Goal: Task Accomplishment & Management: Use online tool/utility

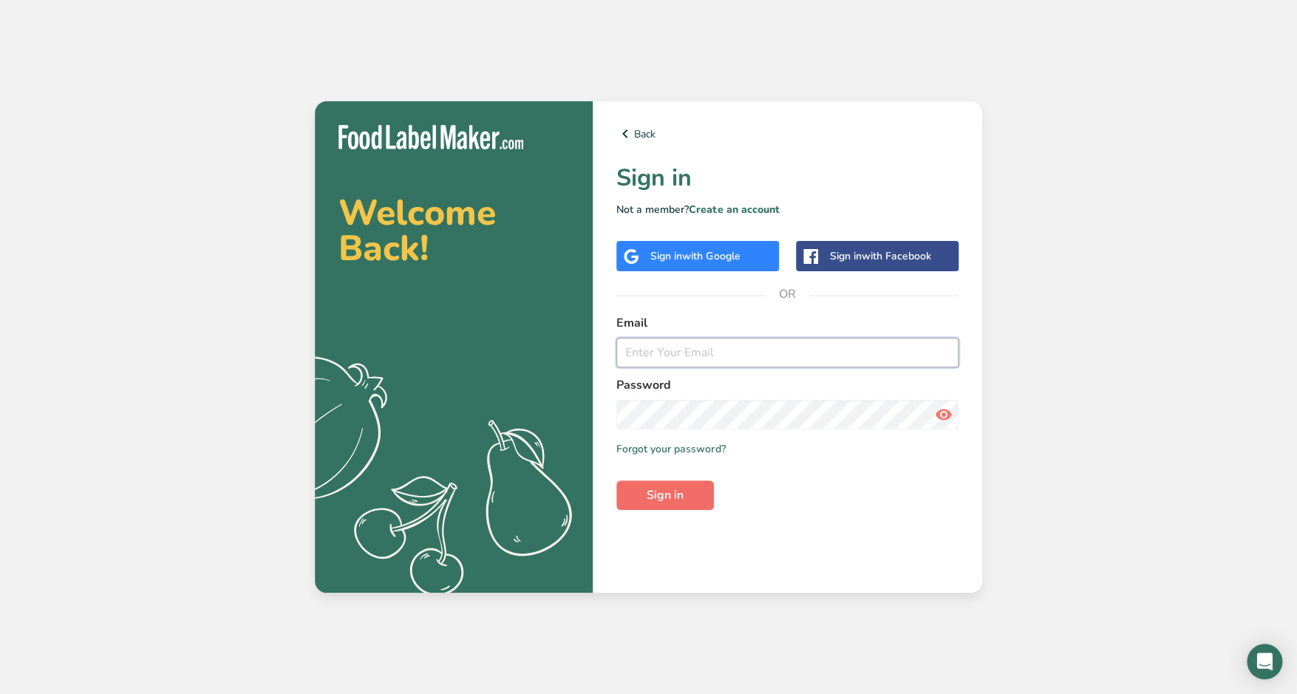
type input "[EMAIL_ADDRESS][DOMAIN_NAME]"
click at [704, 493] on button "Sign in" at bounding box center [665, 495] width 98 height 30
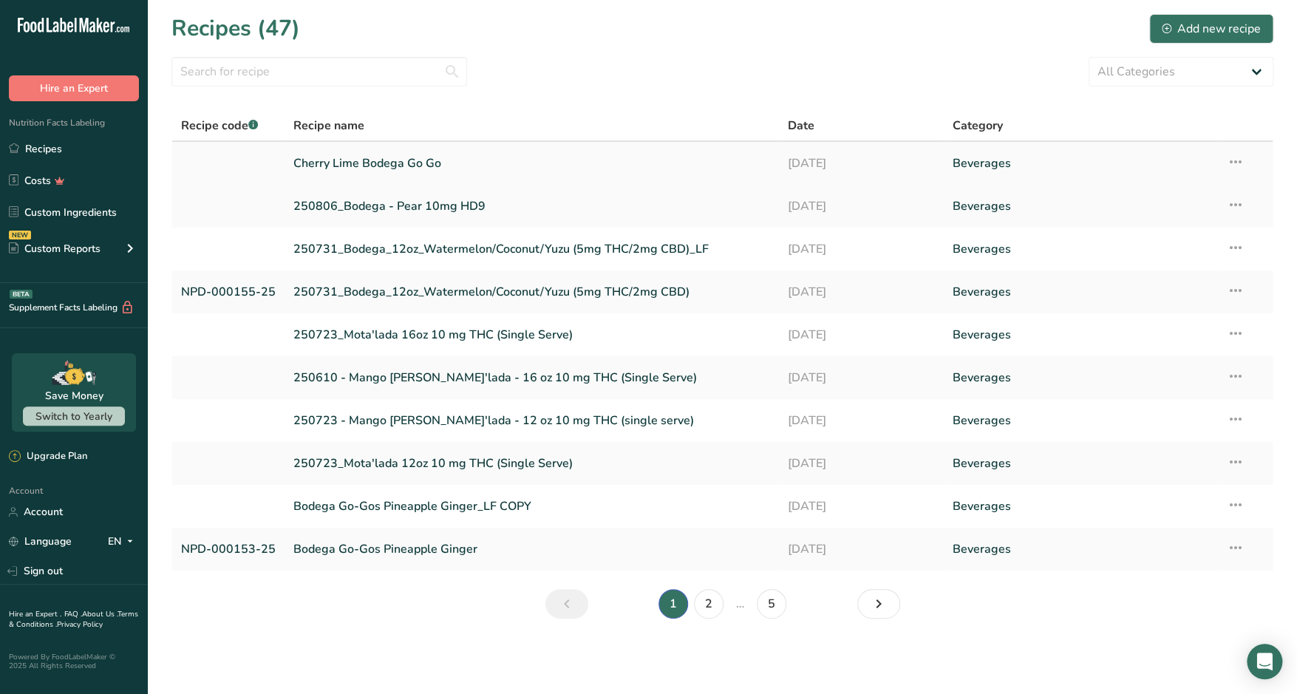
click at [415, 159] on link "Cherry Lime Bodega Go Go" at bounding box center [531, 163] width 477 height 31
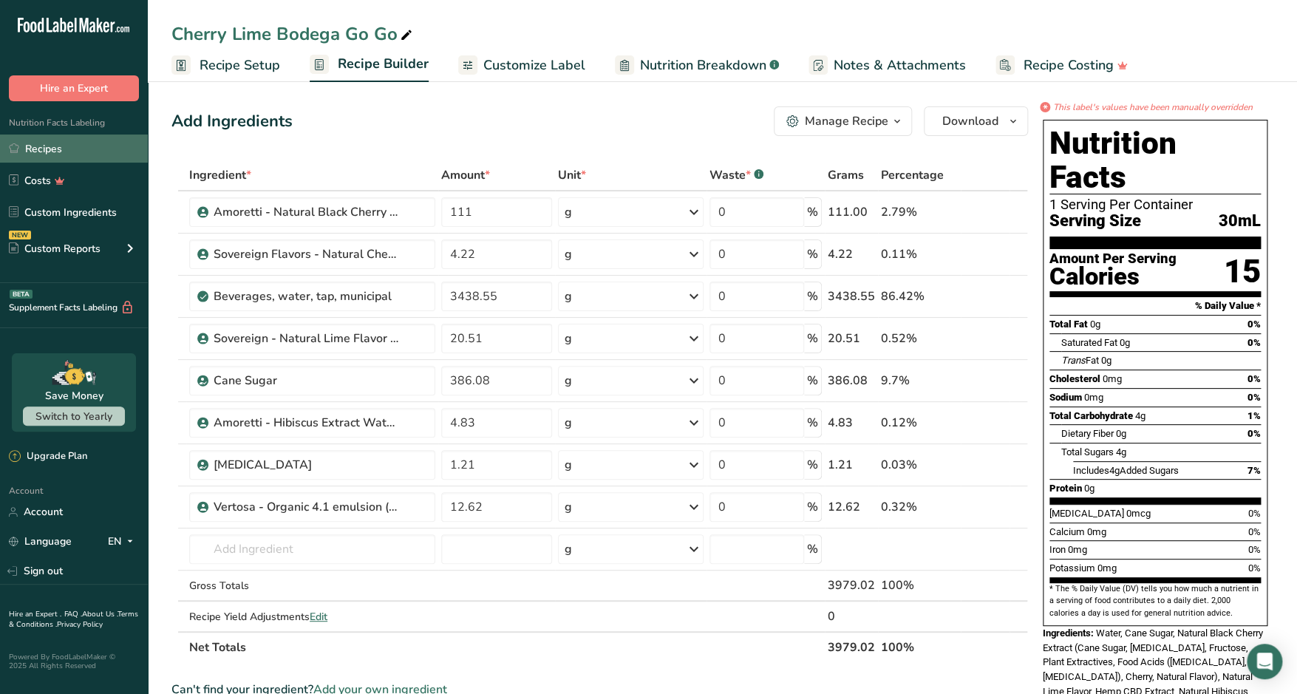
click at [97, 151] on link "Recipes" at bounding box center [74, 148] width 148 height 28
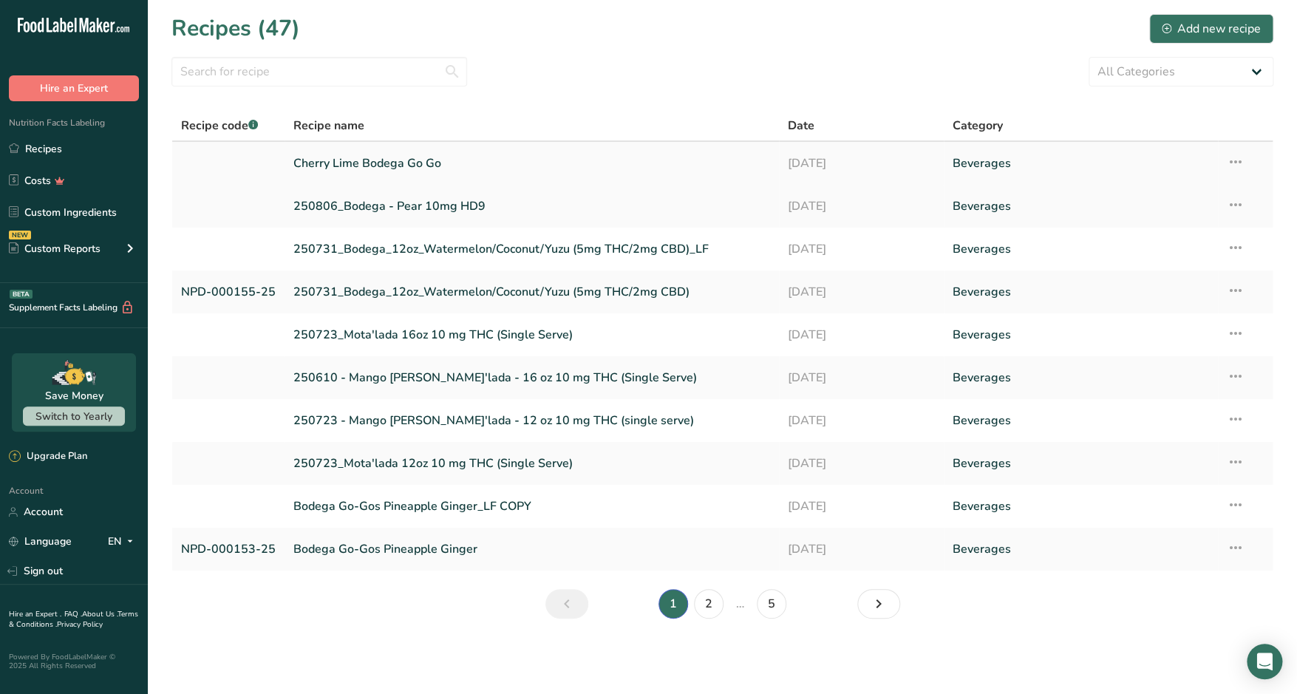
click at [1233, 159] on icon at bounding box center [1236, 162] width 18 height 27
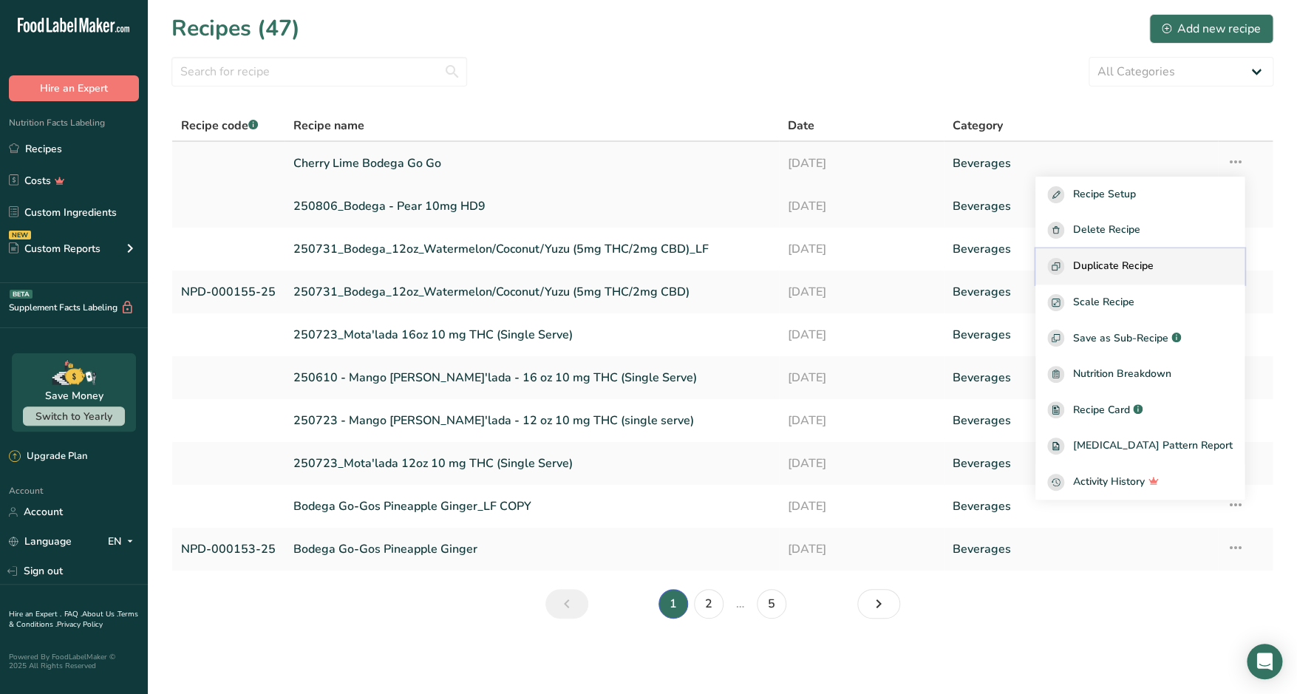
click at [1210, 258] on div "Duplicate Recipe" at bounding box center [1139, 266] width 185 height 17
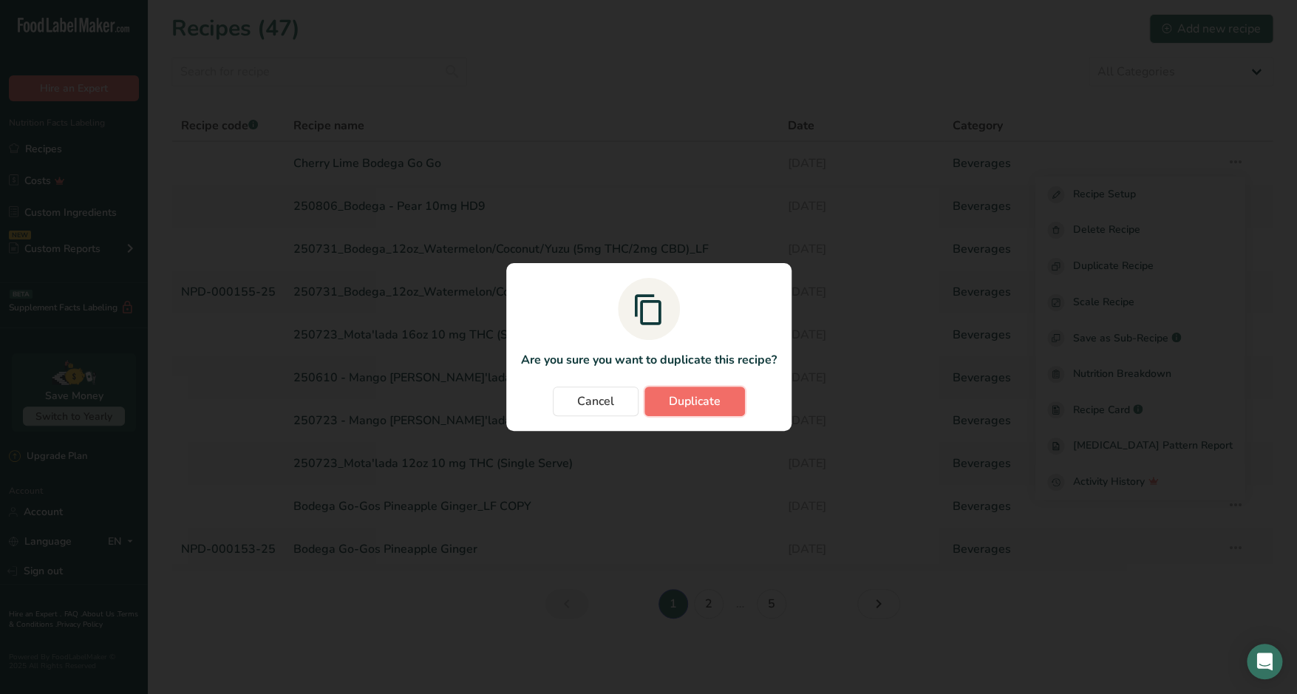
click at [724, 401] on button "Duplicate" at bounding box center [694, 401] width 100 height 30
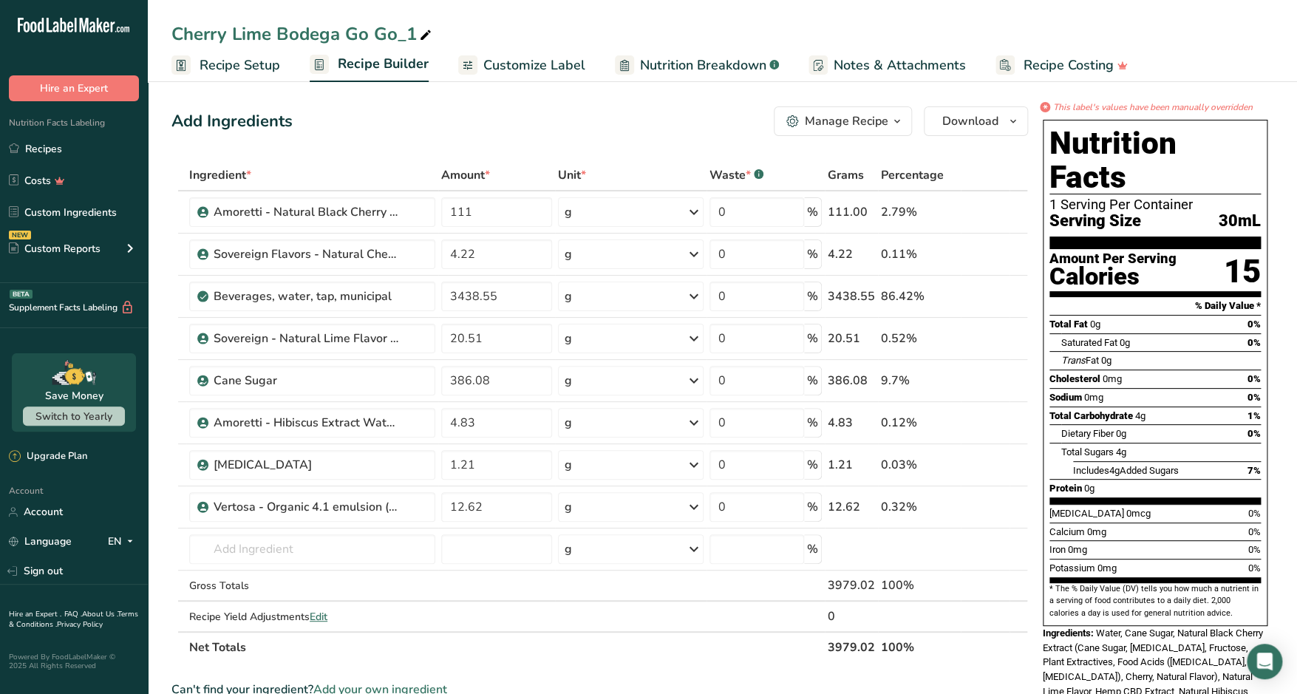
drag, startPoint x: 406, startPoint y: 34, endPoint x: 416, endPoint y: 34, distance: 10.3
click at [416, 34] on div "Cherry Lime Bodega Go Go_1" at bounding box center [302, 34] width 263 height 27
type input "Cherry Lime Bodega Go Go_1LF"
click at [522, 62] on span "Customize Label" at bounding box center [534, 65] width 102 height 20
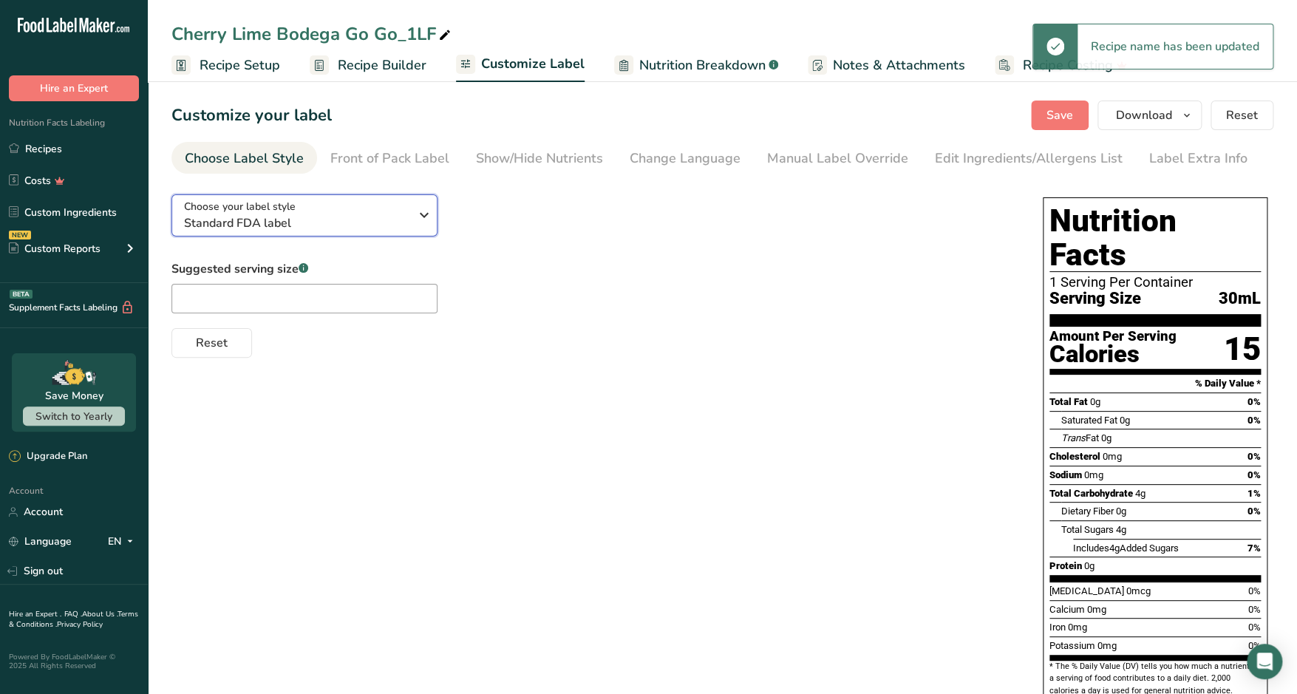
click at [391, 214] on span "Standard FDA label" at bounding box center [296, 223] width 225 height 18
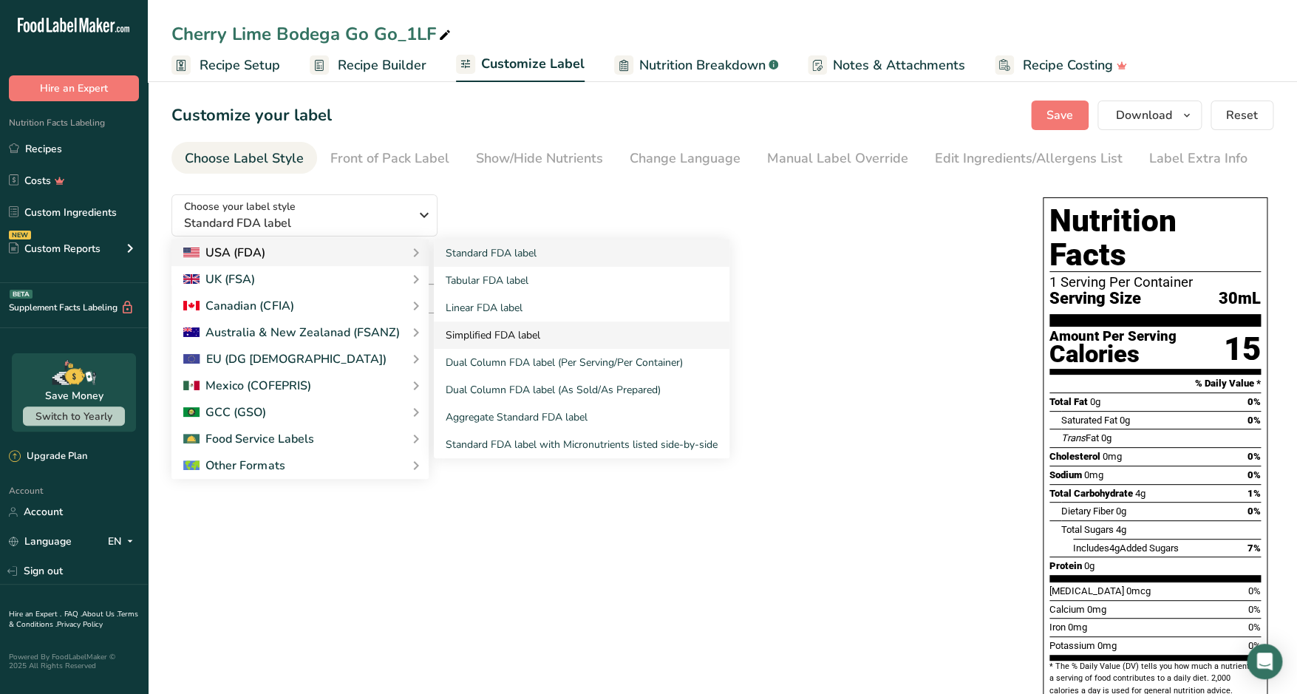
click at [549, 333] on link "Simplified FDA label" at bounding box center [582, 334] width 296 height 27
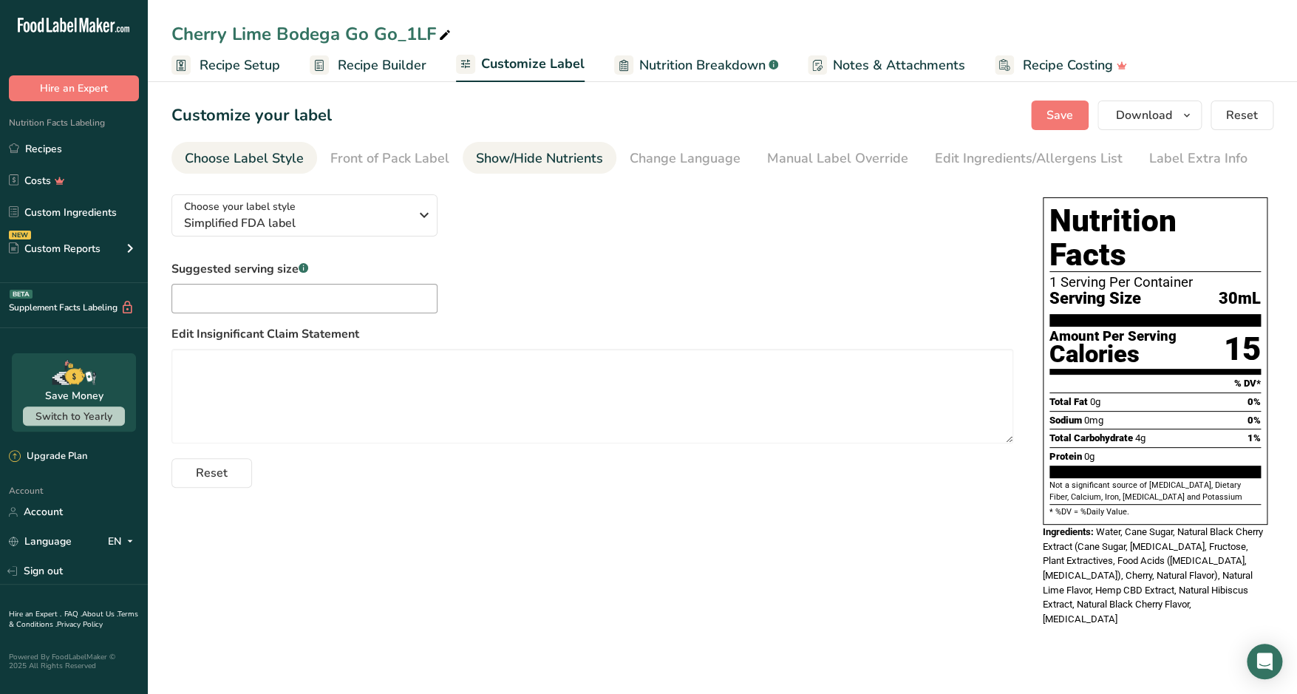
click at [556, 151] on div "Show/Hide Nutrients" at bounding box center [539, 159] width 127 height 20
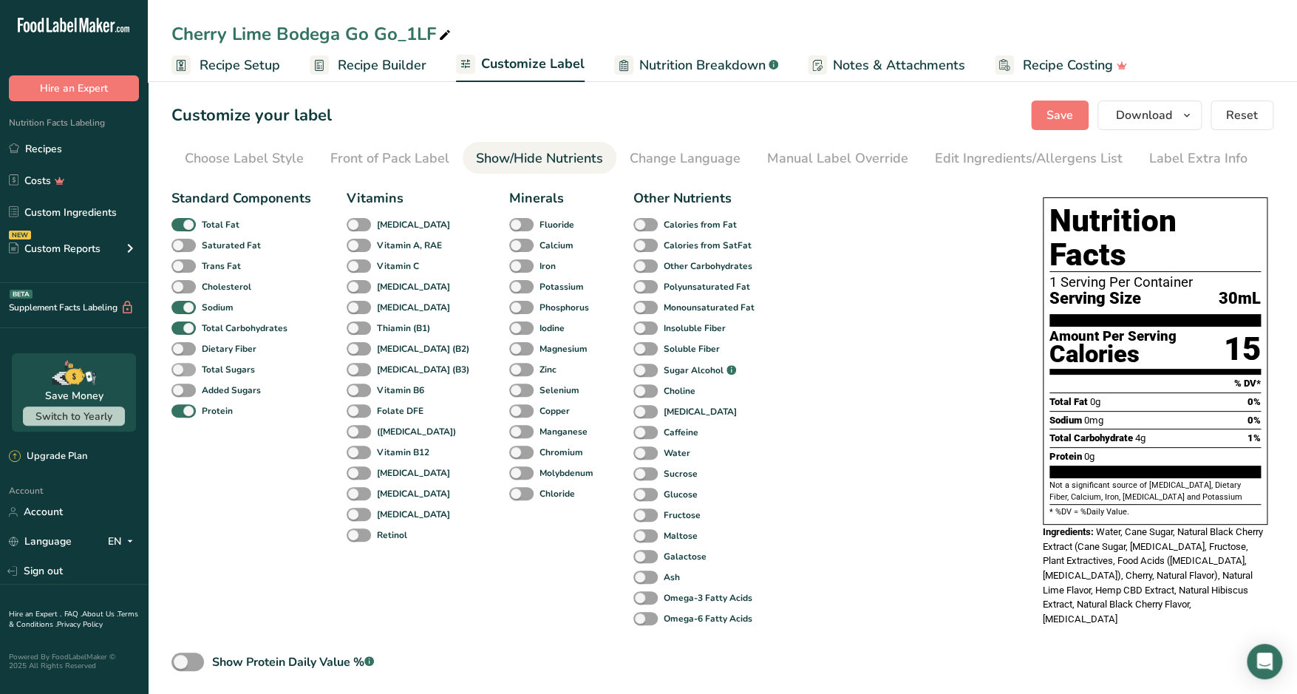
click at [190, 372] on span at bounding box center [183, 370] width 24 height 14
click at [181, 372] on input "Total Sugars" at bounding box center [176, 369] width 10 height 10
checkbox input "true"
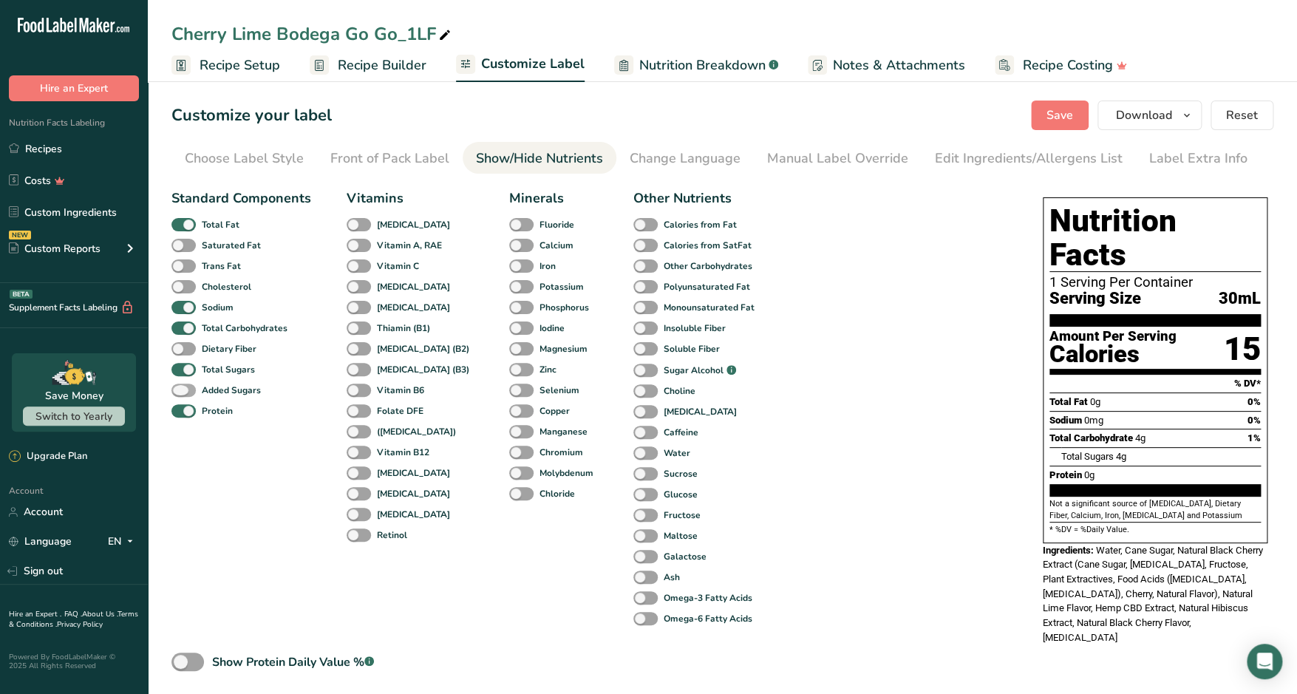
click at [191, 391] on span at bounding box center [183, 391] width 24 height 14
click at [181, 391] on input "Added Sugars" at bounding box center [176, 390] width 10 height 10
checkbox input "true"
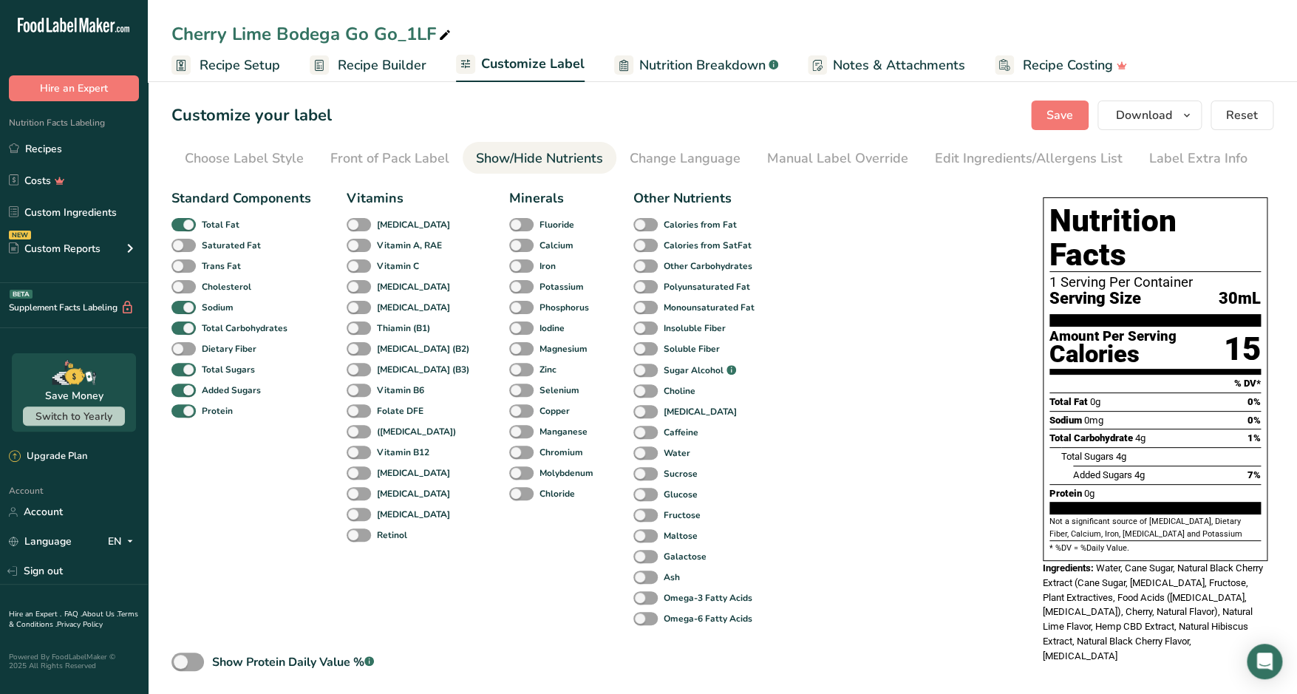
click at [414, 33] on div "Cherry Lime Bodega Go Go_1LF" at bounding box center [312, 34] width 282 height 27
click at [413, 35] on input "Cherry Lime Bodega Go Go_1LF" at bounding box center [722, 34] width 1102 height 27
type input "Cherry Lime Bodega Go Go_LF"
click at [1063, 106] on button "Save" at bounding box center [1060, 115] width 58 height 30
click at [79, 26] on icon ".a-20{fill:#fff;}" at bounding box center [90, 29] width 144 height 23
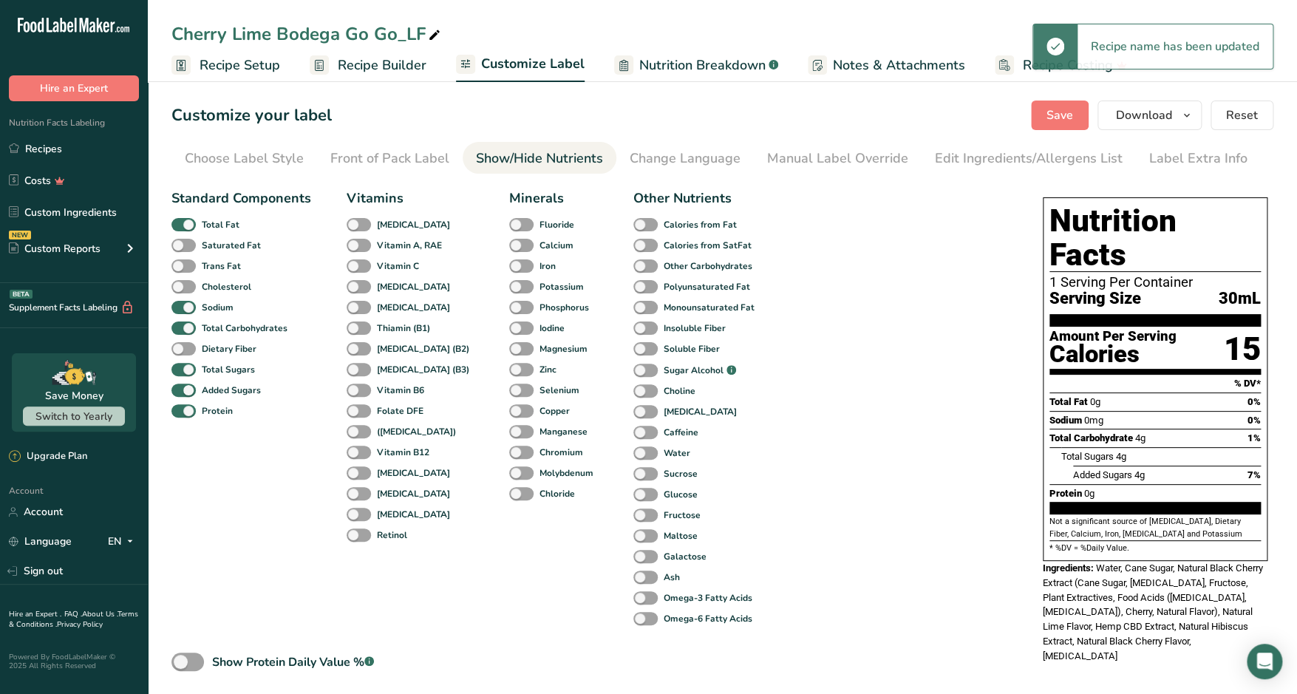
click at [52, 27] on icon ".a-20{fill:#fff;}" at bounding box center [90, 29] width 144 height 23
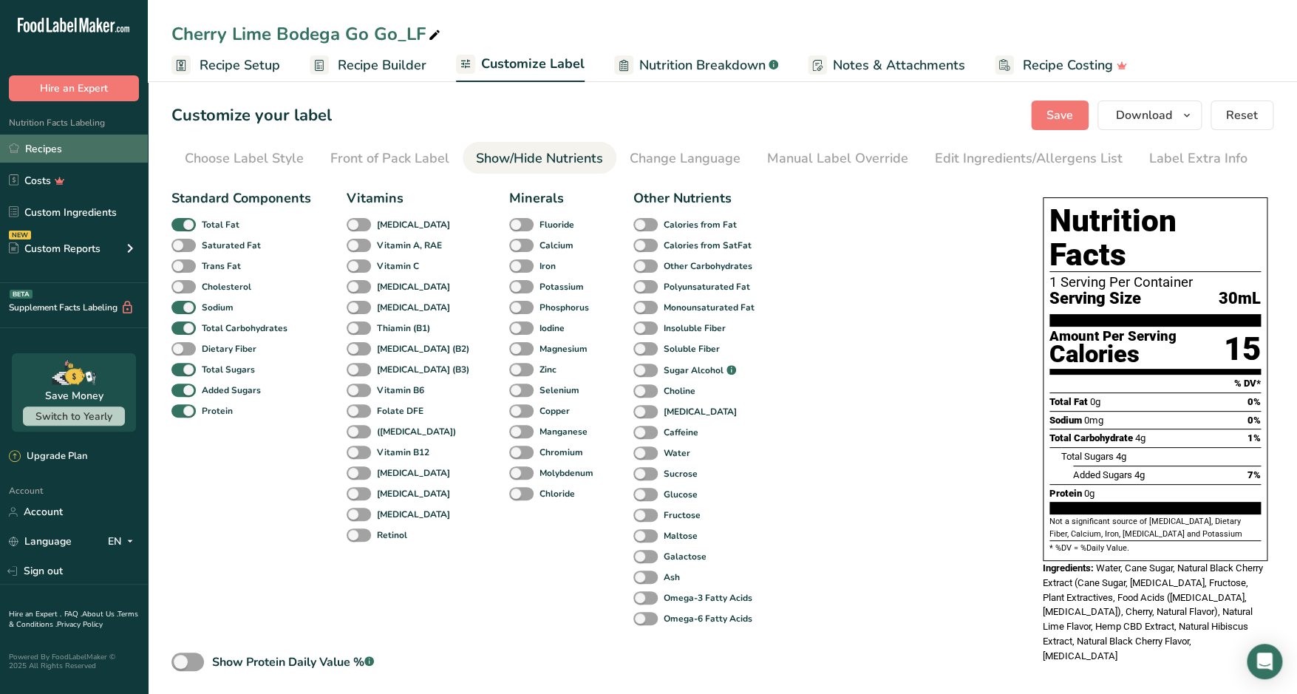
click at [48, 151] on link "Recipes" at bounding box center [74, 148] width 148 height 28
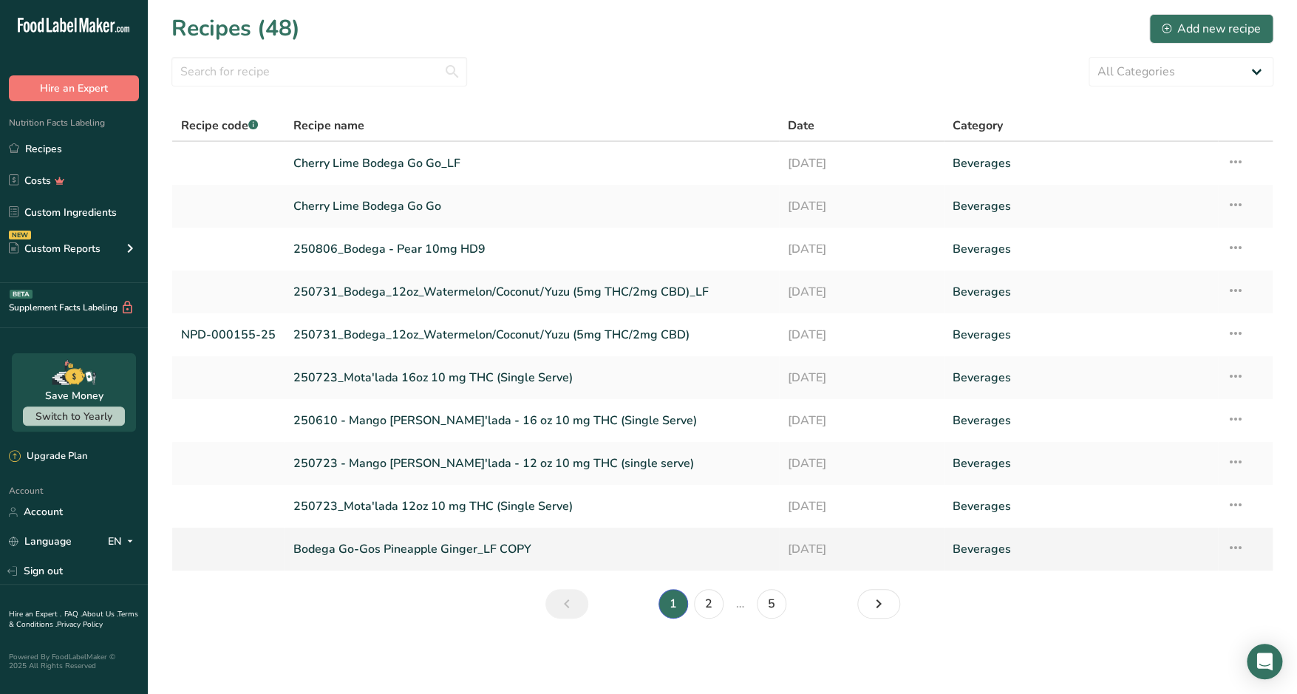
click at [471, 553] on link "Bodega Go-Gos Pineapple Ginger_LF COPY" at bounding box center [531, 549] width 477 height 31
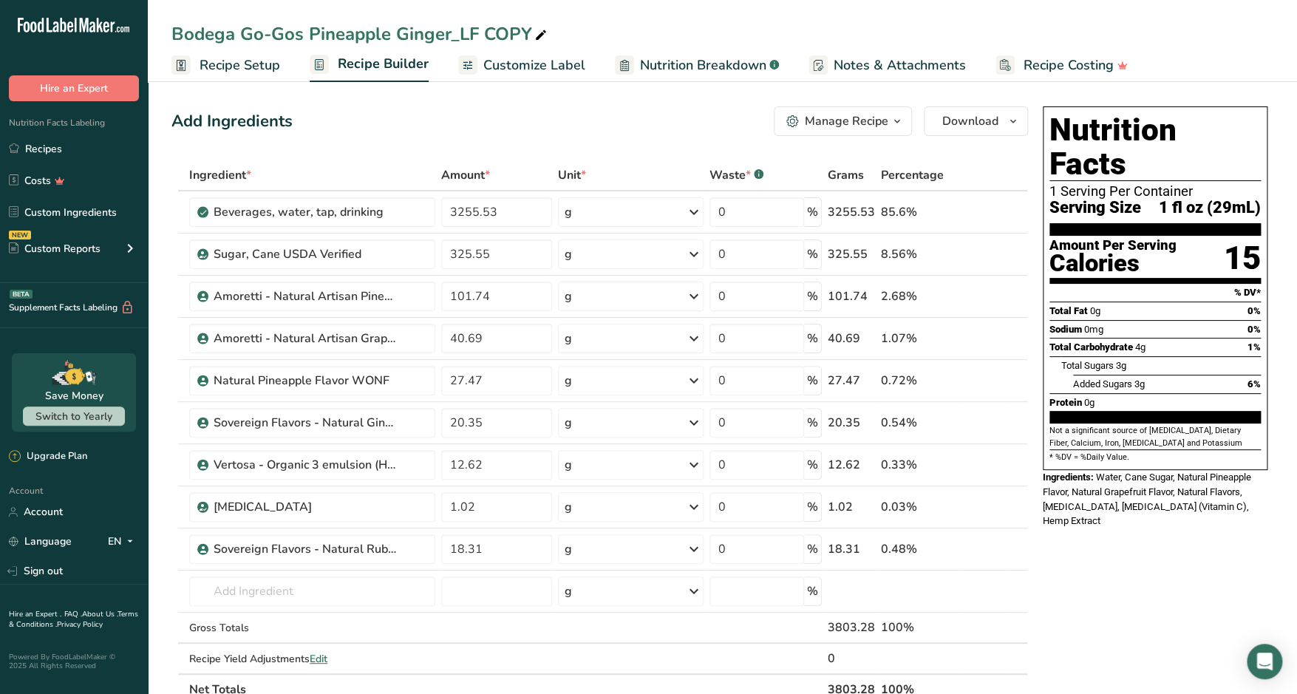
click at [563, 73] on span "Customize Label" at bounding box center [534, 65] width 102 height 20
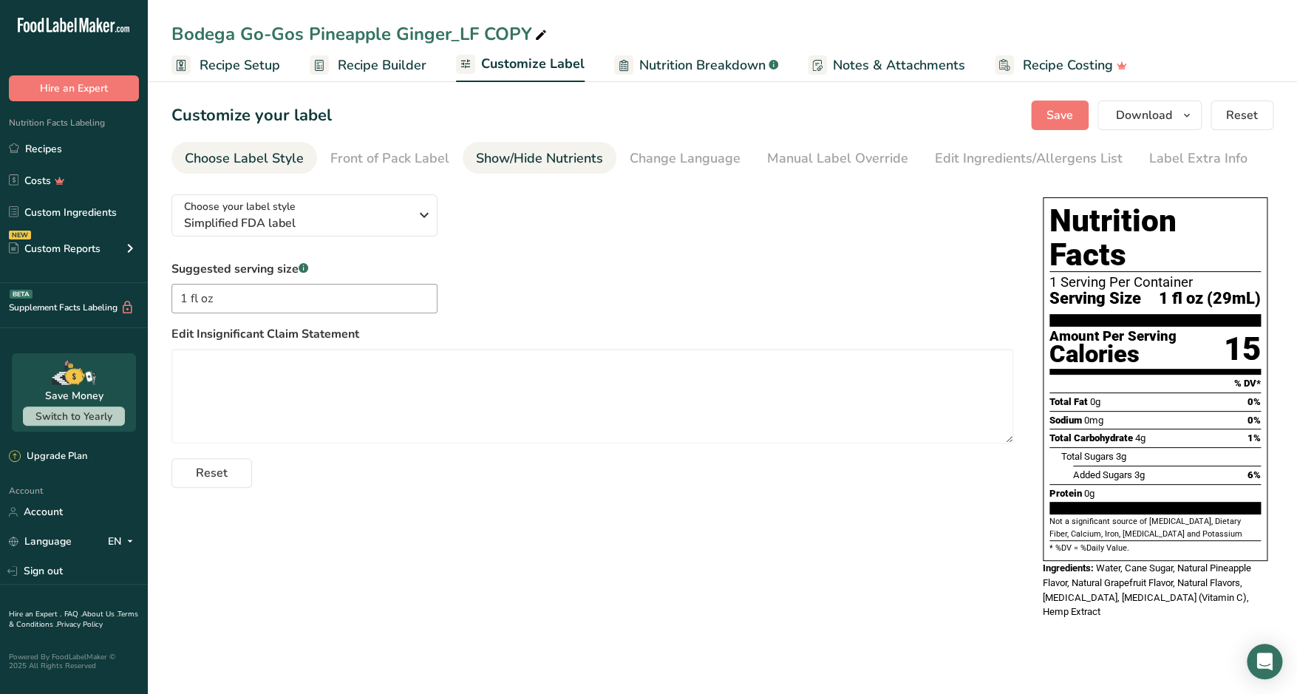
click at [528, 158] on div "Show/Hide Nutrients" at bounding box center [539, 159] width 127 height 20
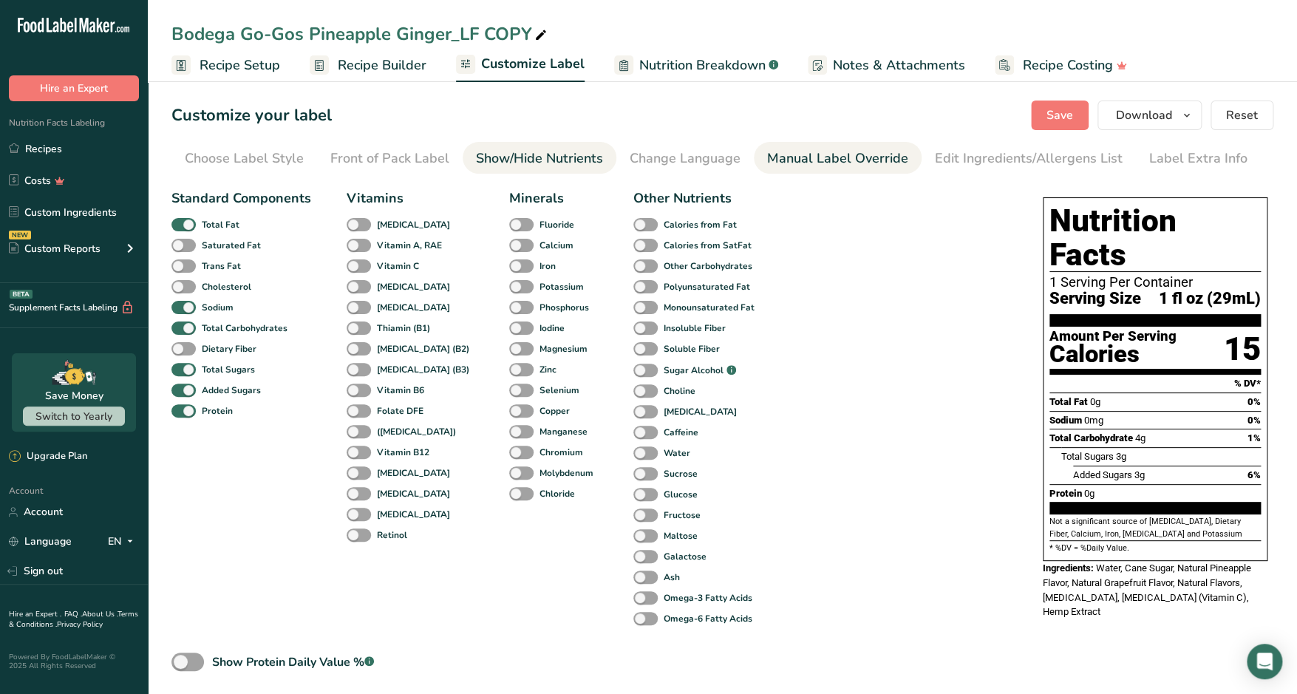
click at [777, 151] on div "Manual Label Override" at bounding box center [837, 159] width 141 height 20
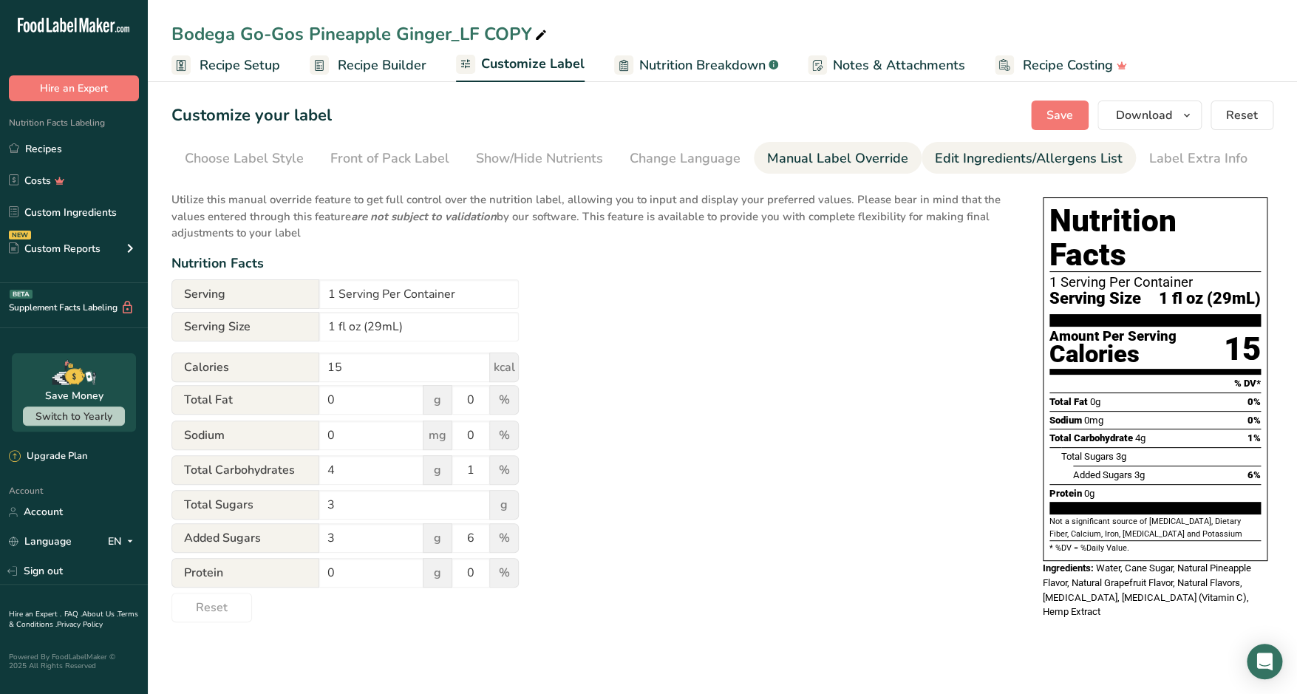
click at [1006, 163] on div "Edit Ingredients/Allergens List" at bounding box center [1029, 159] width 188 height 20
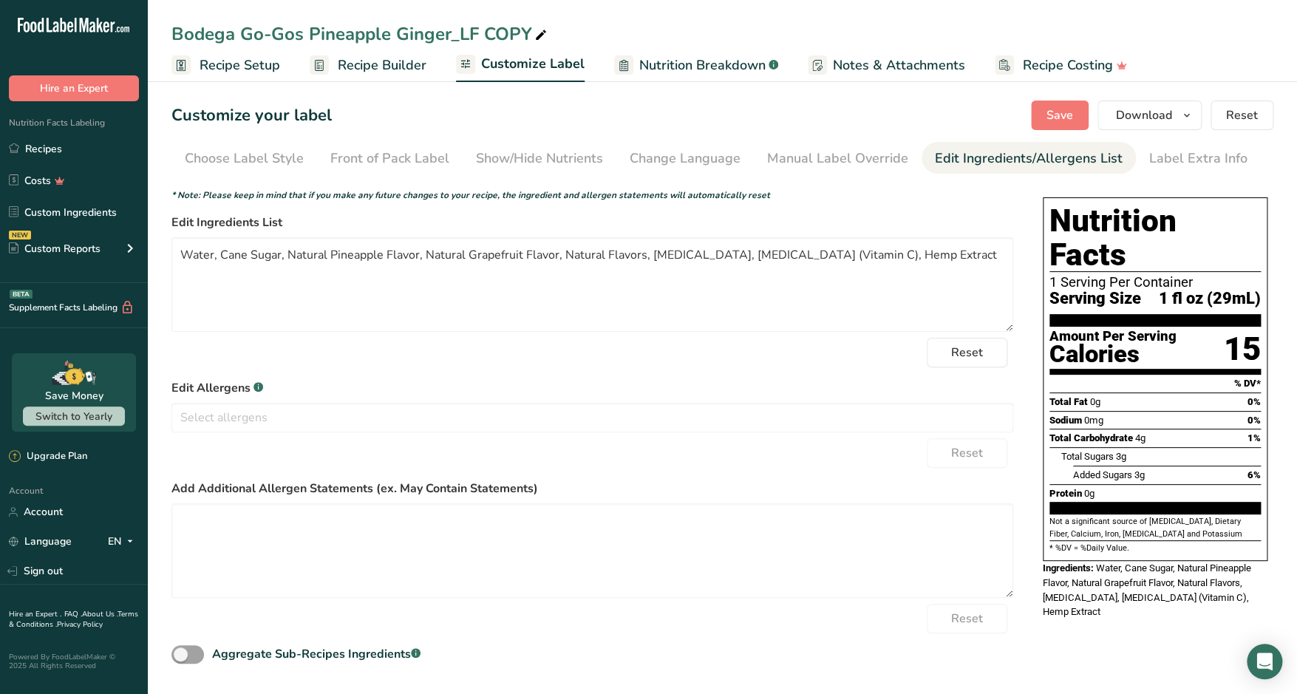
click at [231, 68] on span "Recipe Setup" at bounding box center [240, 65] width 81 height 20
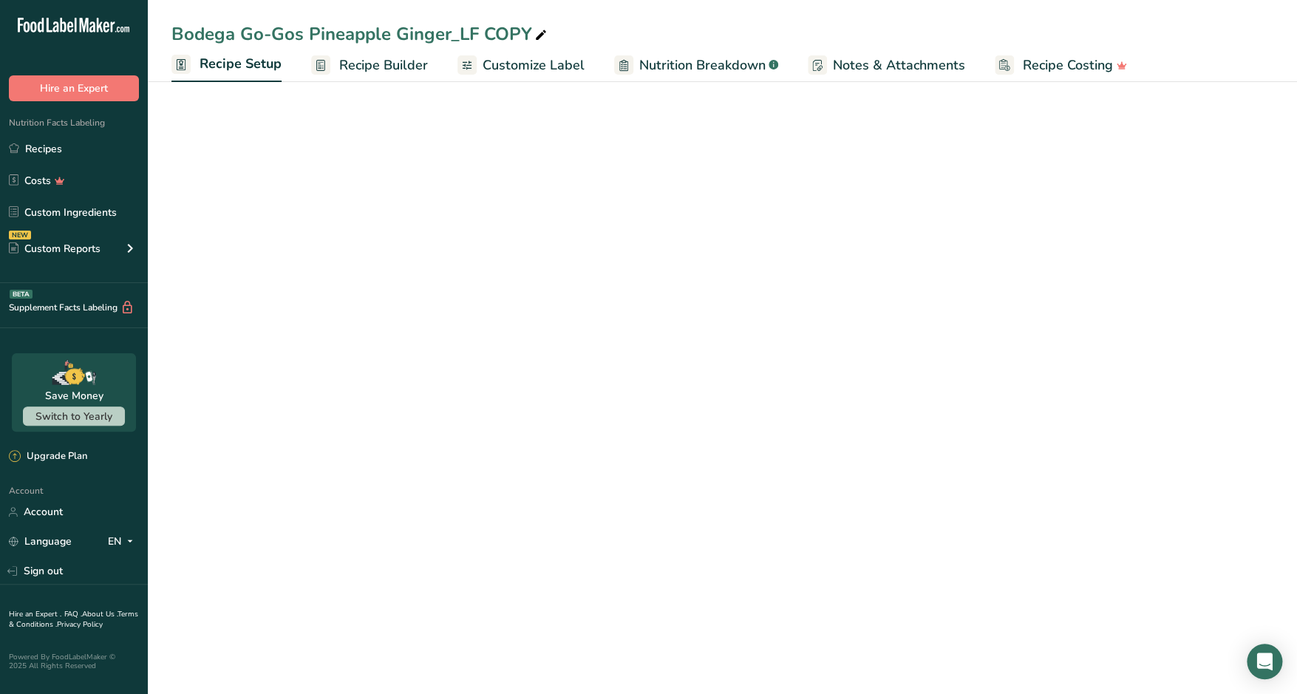
select select "22"
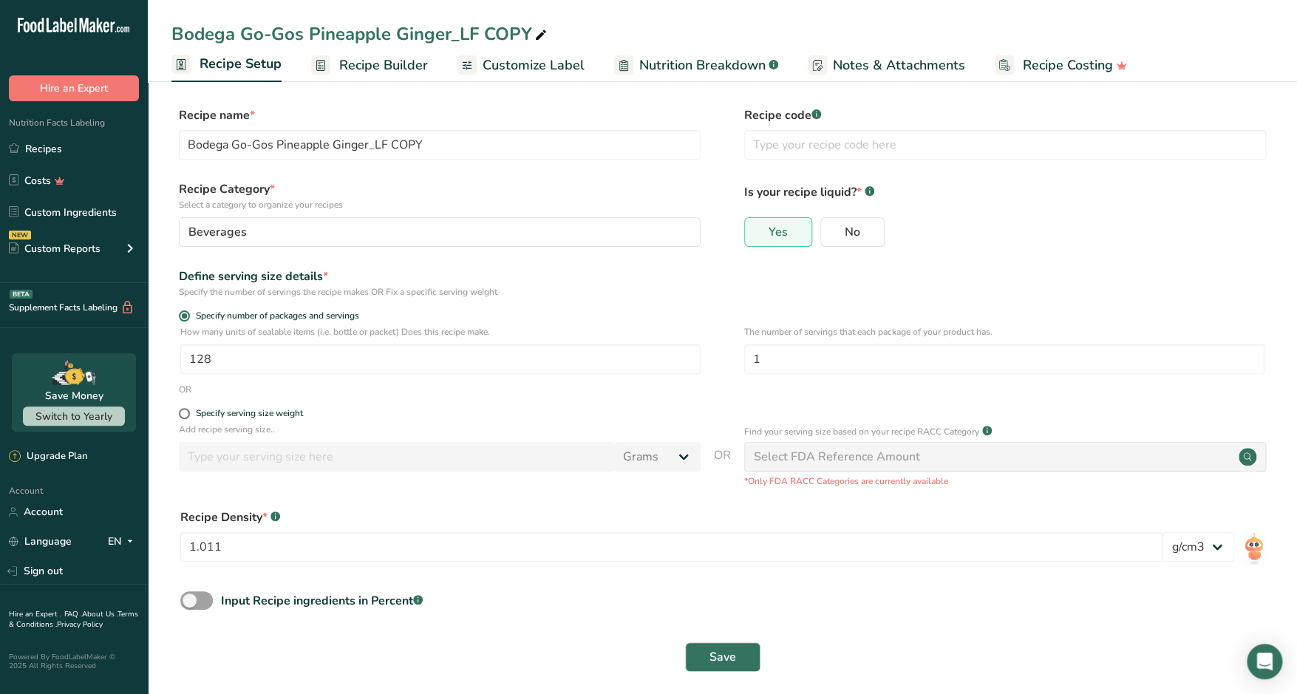
click at [348, 71] on span "Recipe Builder" at bounding box center [383, 65] width 89 height 20
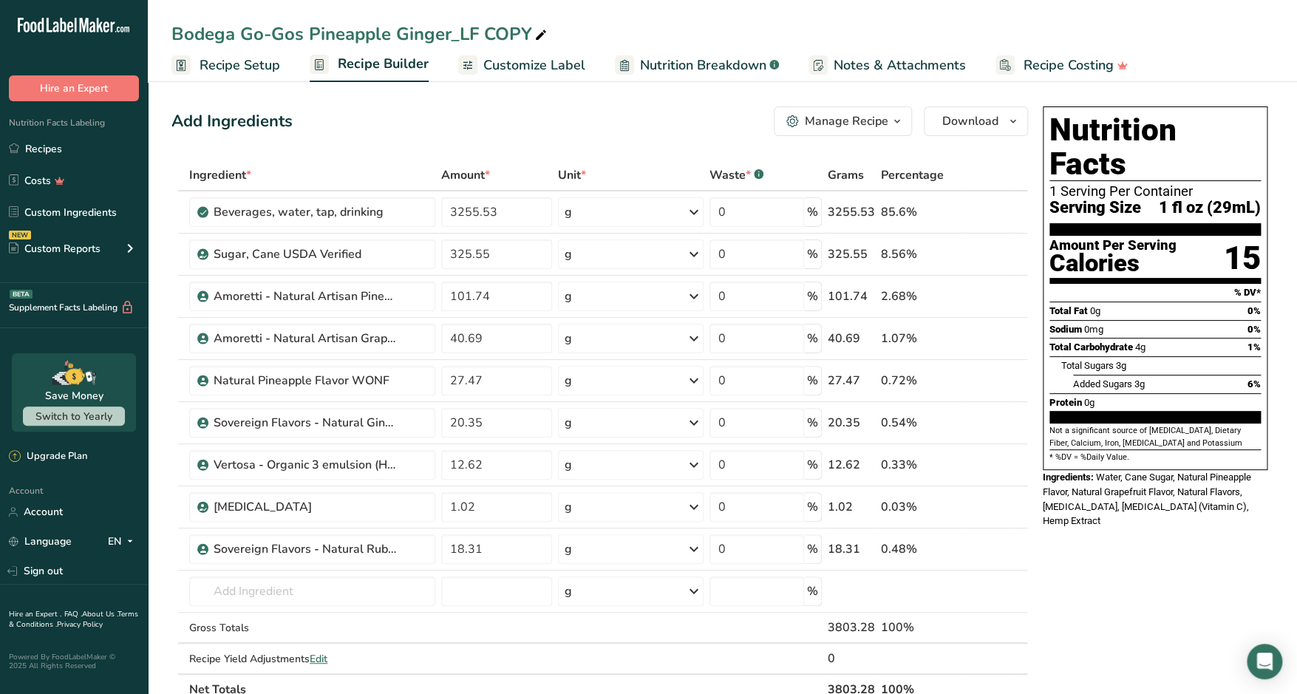
click at [692, 72] on span "Nutrition Breakdown" at bounding box center [703, 65] width 126 height 20
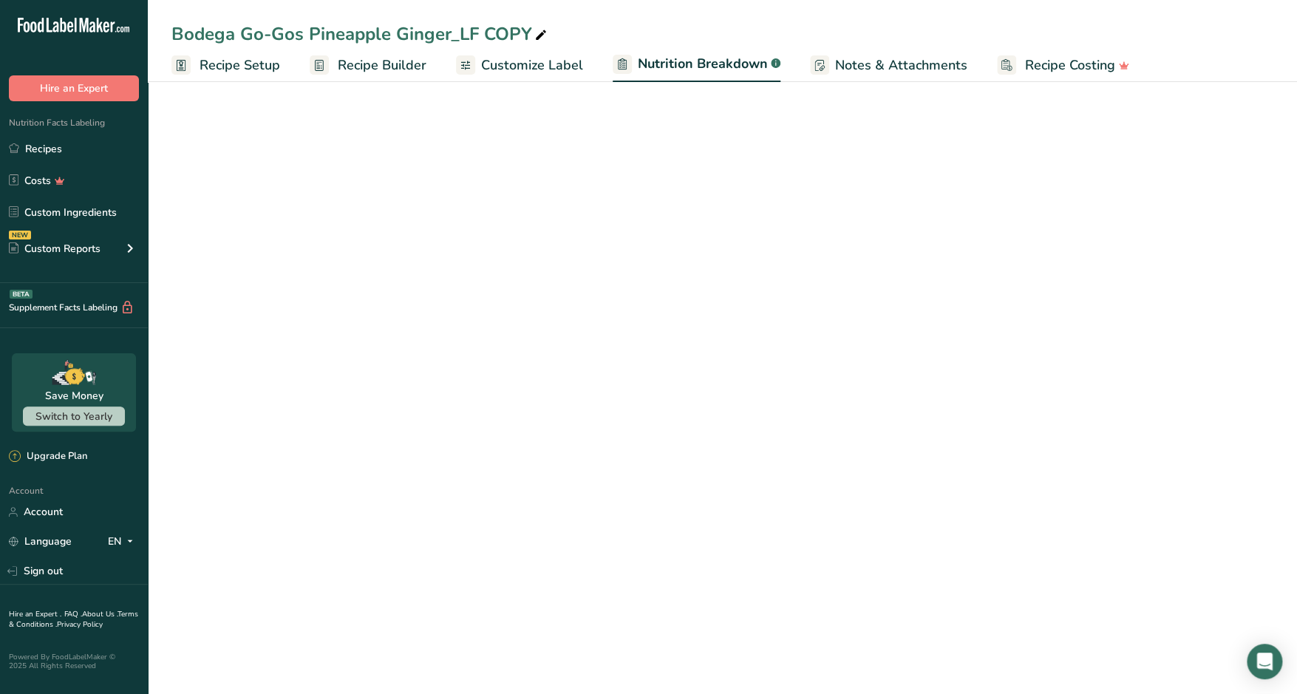
select select "Calories"
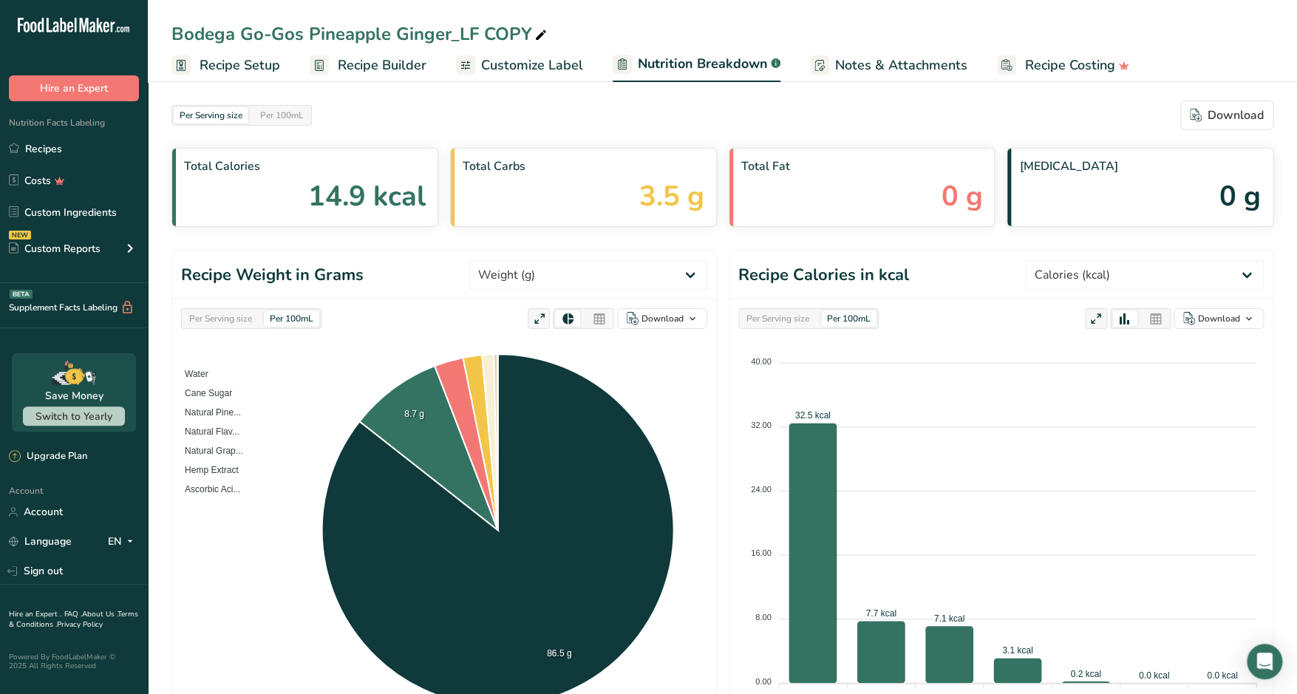
click at [527, 67] on span "Customize Label" at bounding box center [532, 65] width 102 height 20
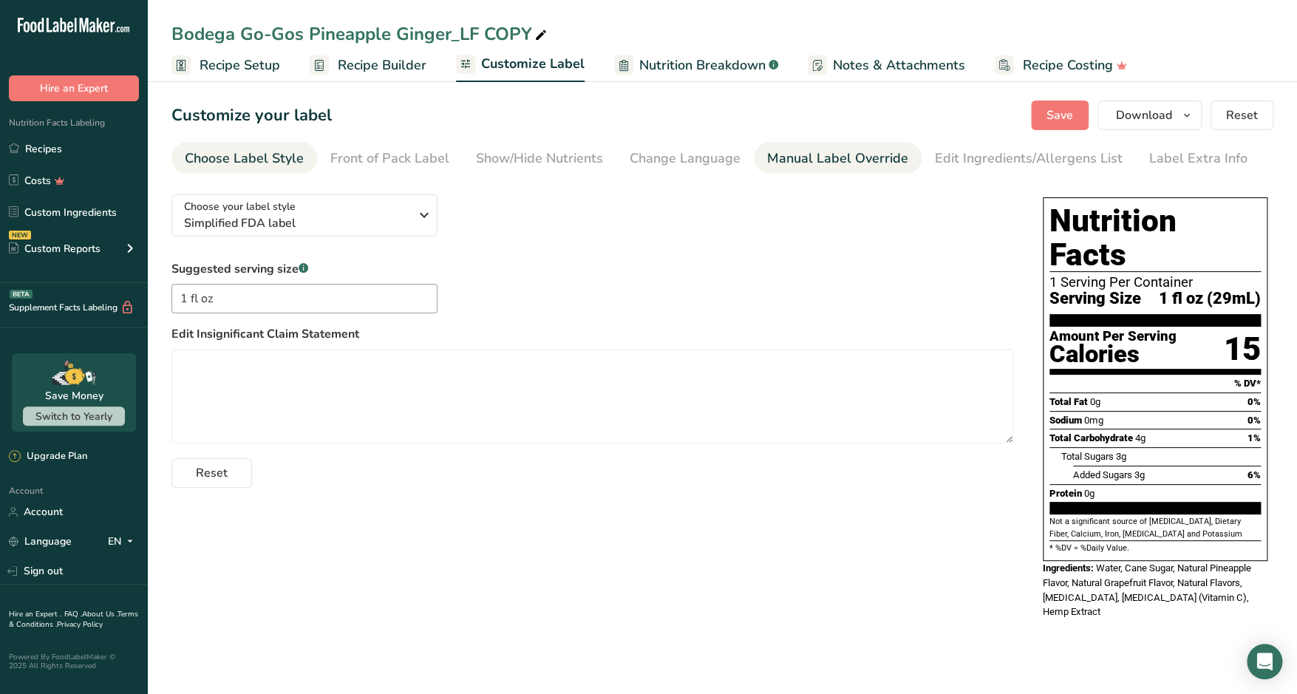
click at [805, 157] on div "Manual Label Override" at bounding box center [837, 159] width 141 height 20
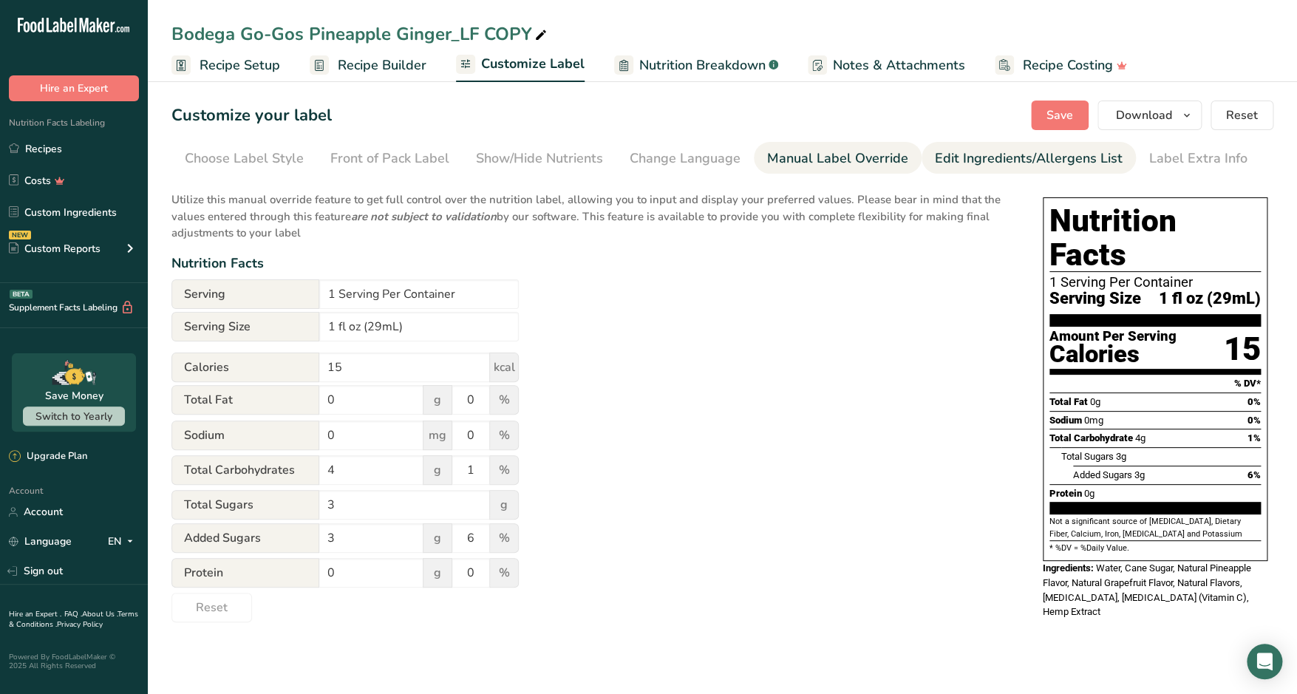
click at [960, 164] on div "Edit Ingredients/Allergens List" at bounding box center [1029, 159] width 188 height 20
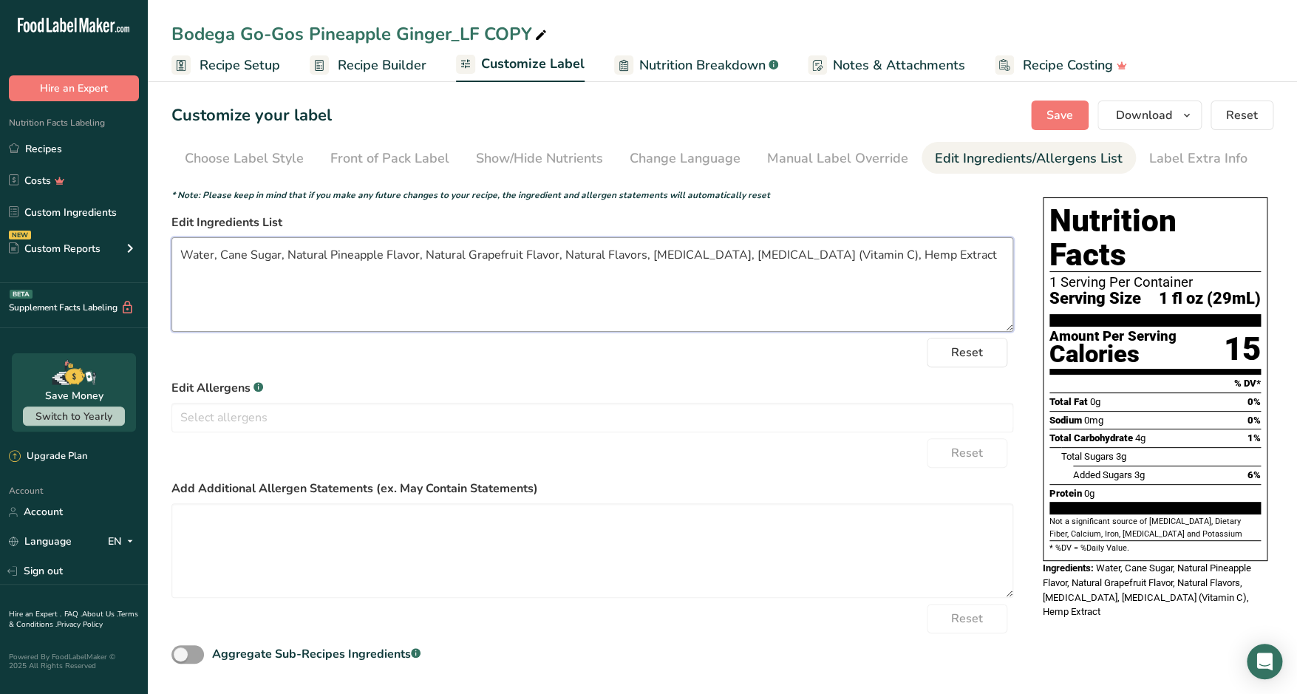
drag, startPoint x: 180, startPoint y: 253, endPoint x: 915, endPoint y: 265, distance: 734.6
click at [915, 265] on textarea "Water, Cane Sugar, Natural Pineapple Flavor, Natural Grapefruit Flavor, Natural…" at bounding box center [592, 284] width 842 height 95
click at [524, 150] on div "Show/Hide Nutrients" at bounding box center [539, 159] width 127 height 20
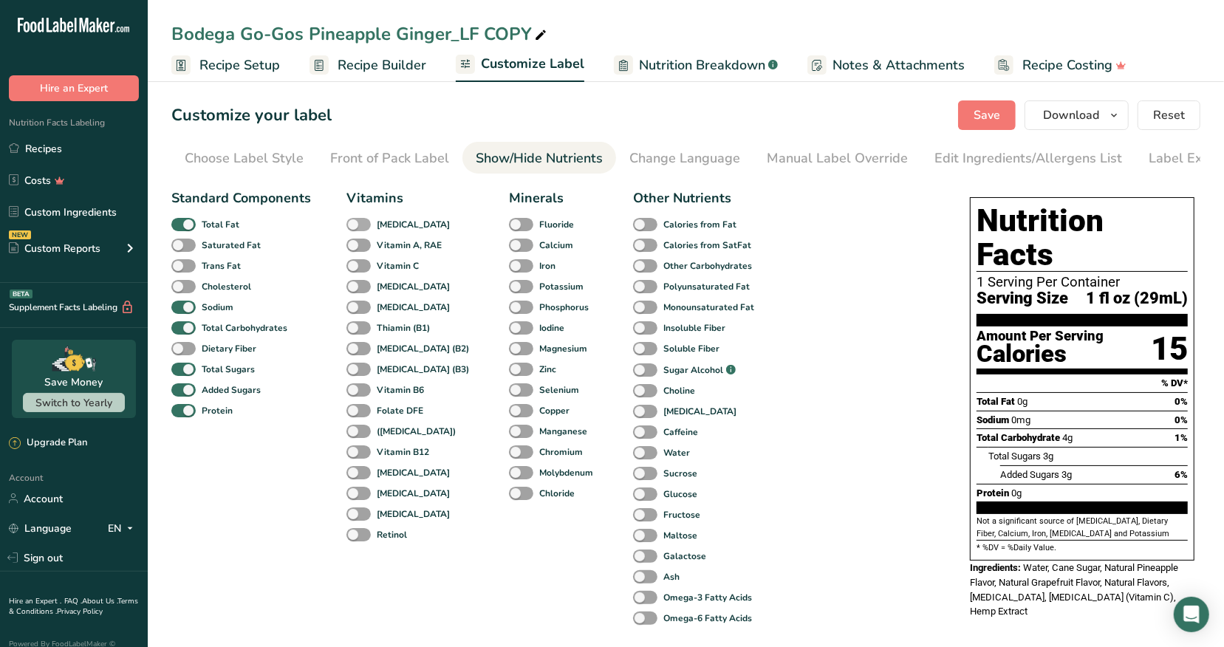
click at [363, 225] on span at bounding box center [359, 225] width 24 height 14
click at [356, 225] on input "[MEDICAL_DATA]" at bounding box center [352, 224] width 10 height 10
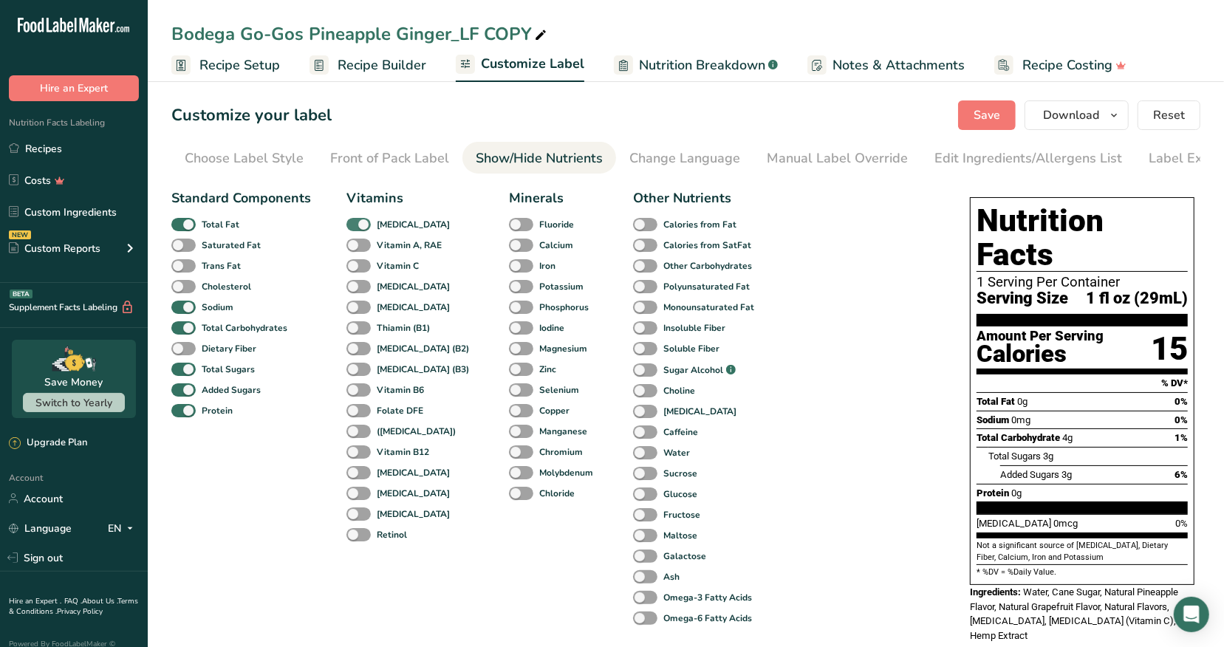
click at [353, 228] on span at bounding box center [359, 225] width 24 height 14
click at [353, 228] on input "[MEDICAL_DATA]" at bounding box center [352, 224] width 10 height 10
checkbox input "false"
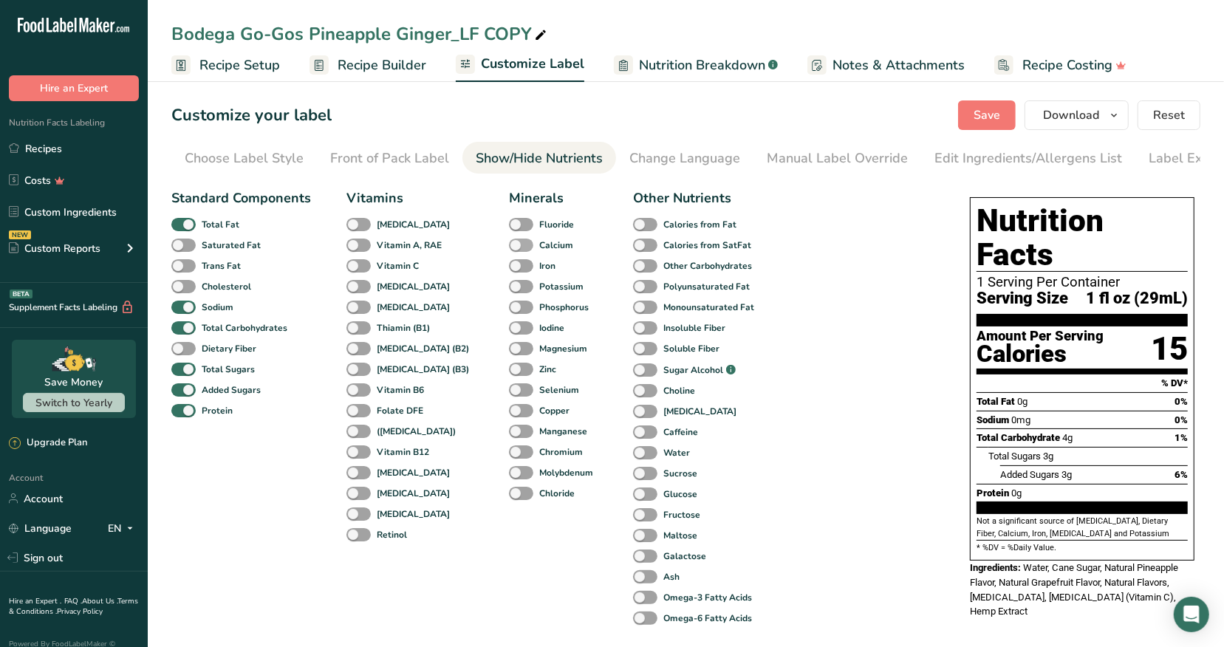
click at [509, 246] on span at bounding box center [521, 246] width 24 height 14
click at [509, 246] on input "Calcium" at bounding box center [514, 245] width 10 height 10
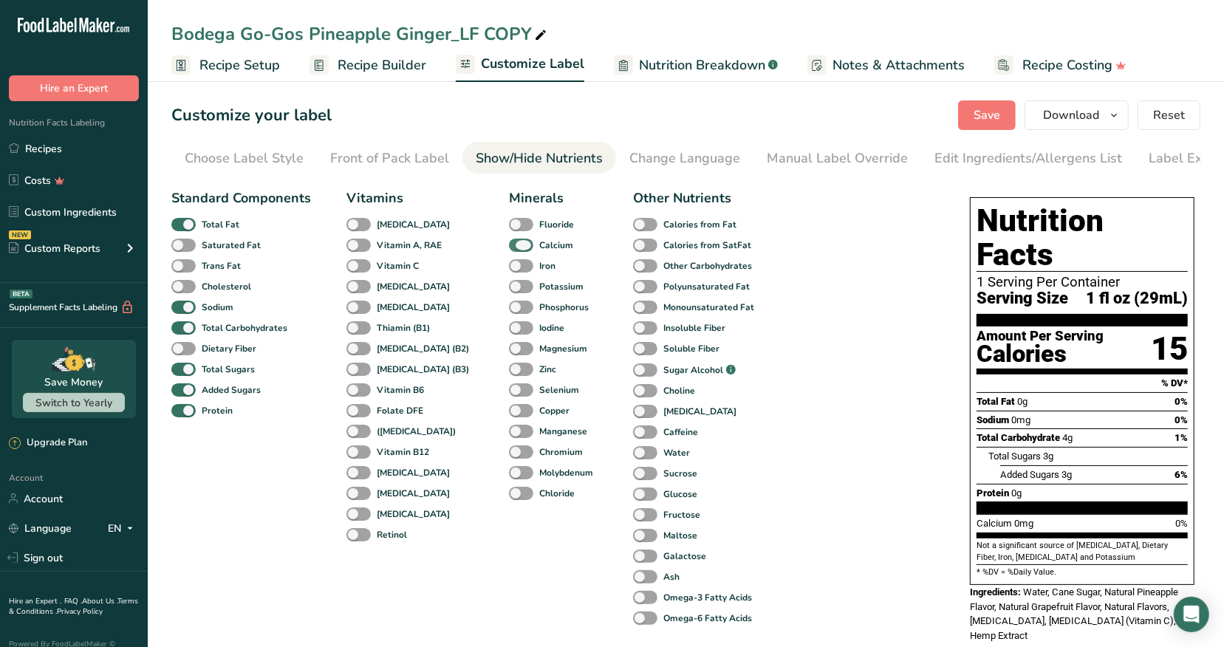
click at [509, 247] on span at bounding box center [521, 246] width 24 height 14
click at [509, 247] on input "Calcium" at bounding box center [514, 245] width 10 height 10
checkbox input "false"
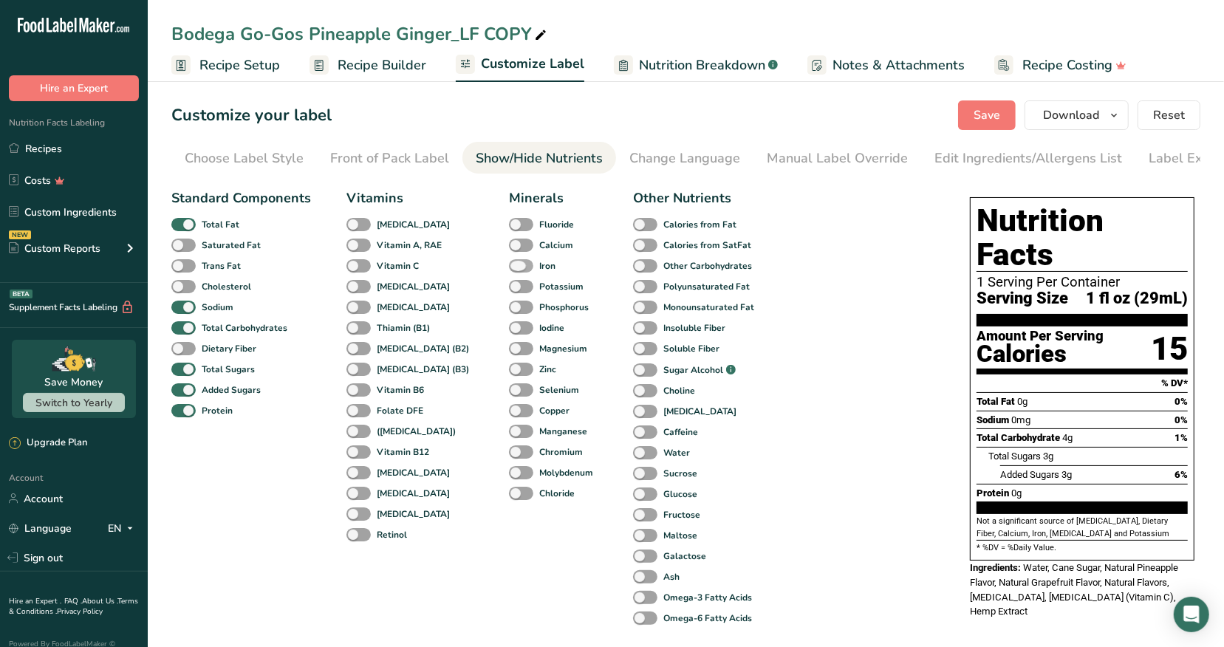
click at [509, 273] on span at bounding box center [521, 266] width 24 height 14
click at [509, 270] on input "Iron" at bounding box center [514, 266] width 10 height 10
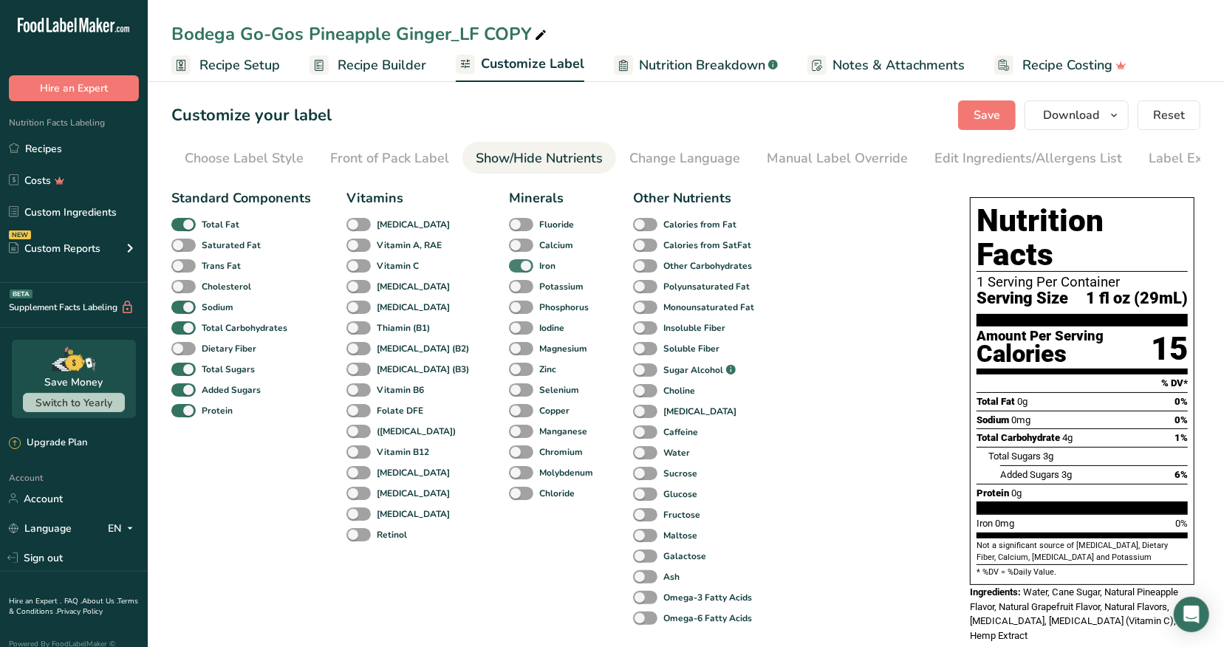
click at [509, 272] on span at bounding box center [521, 266] width 24 height 14
click at [509, 270] on input "Iron" at bounding box center [514, 266] width 10 height 10
checkbox input "false"
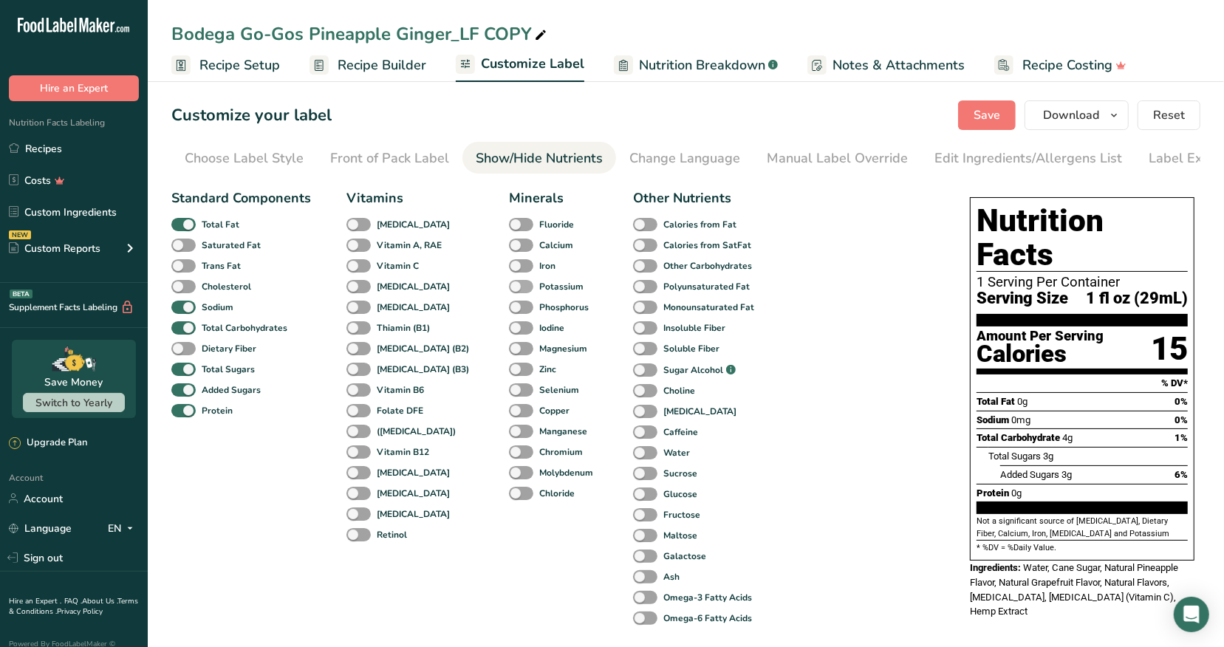
click at [509, 290] on span at bounding box center [521, 287] width 24 height 14
click at [509, 290] on input "Potassium" at bounding box center [514, 287] width 10 height 10
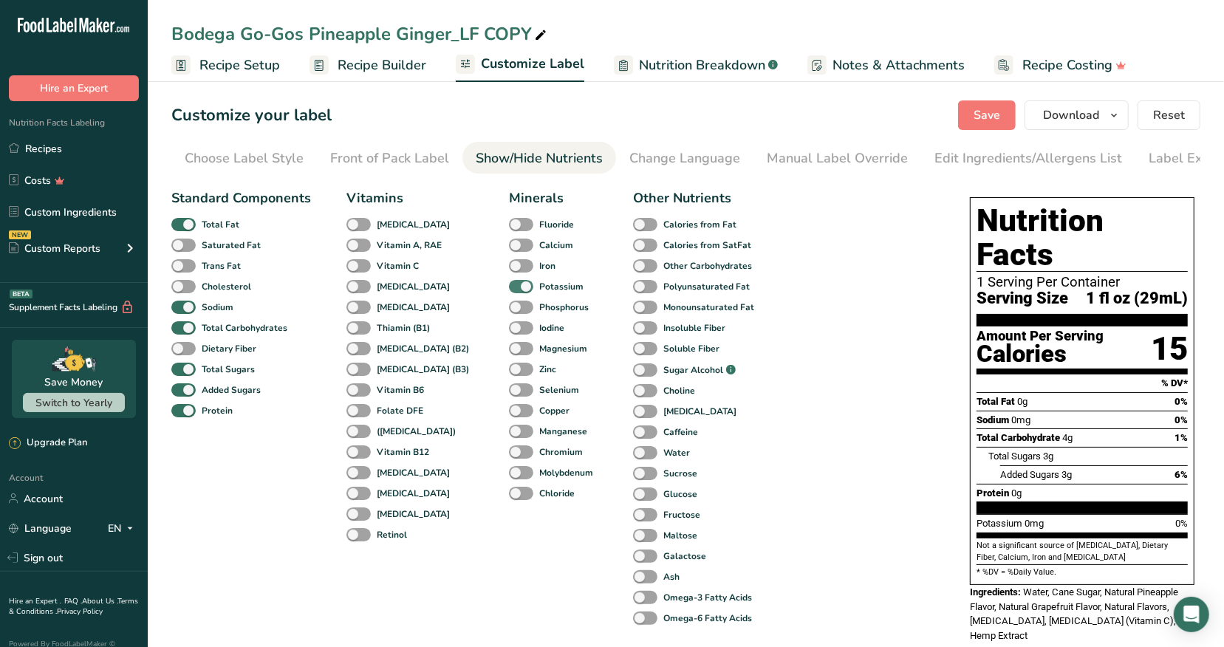
click at [509, 290] on span at bounding box center [521, 287] width 24 height 14
click at [509, 290] on input "Potassium" at bounding box center [514, 287] width 10 height 10
checkbox input "false"
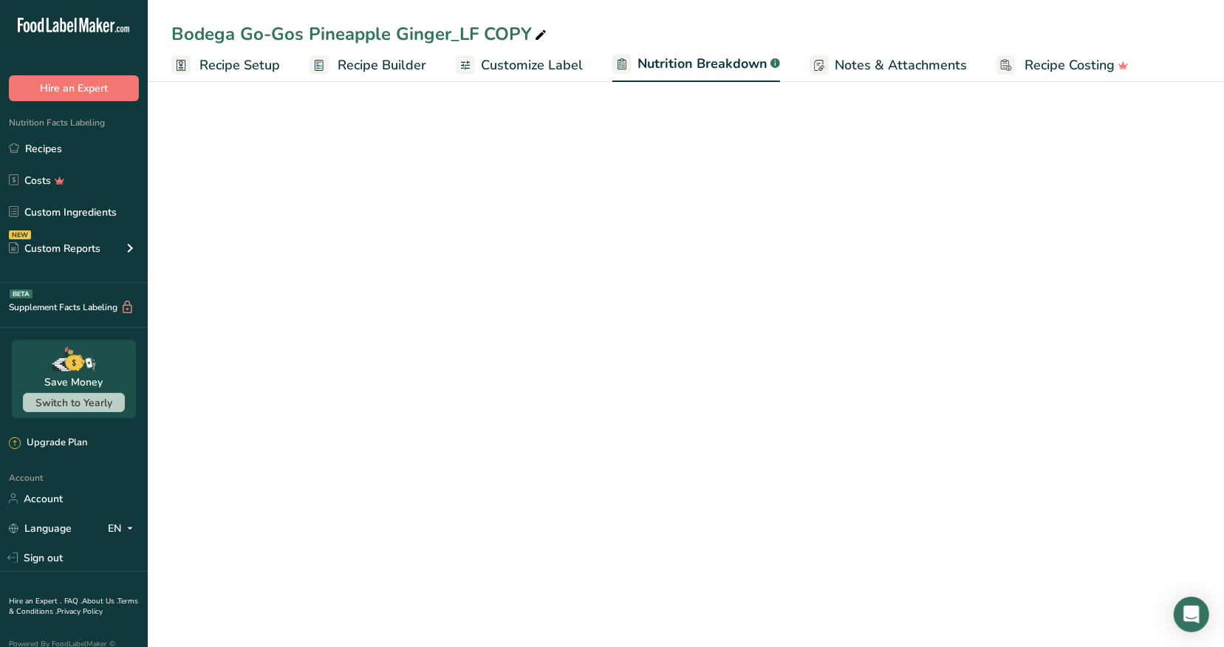
select select "Calories"
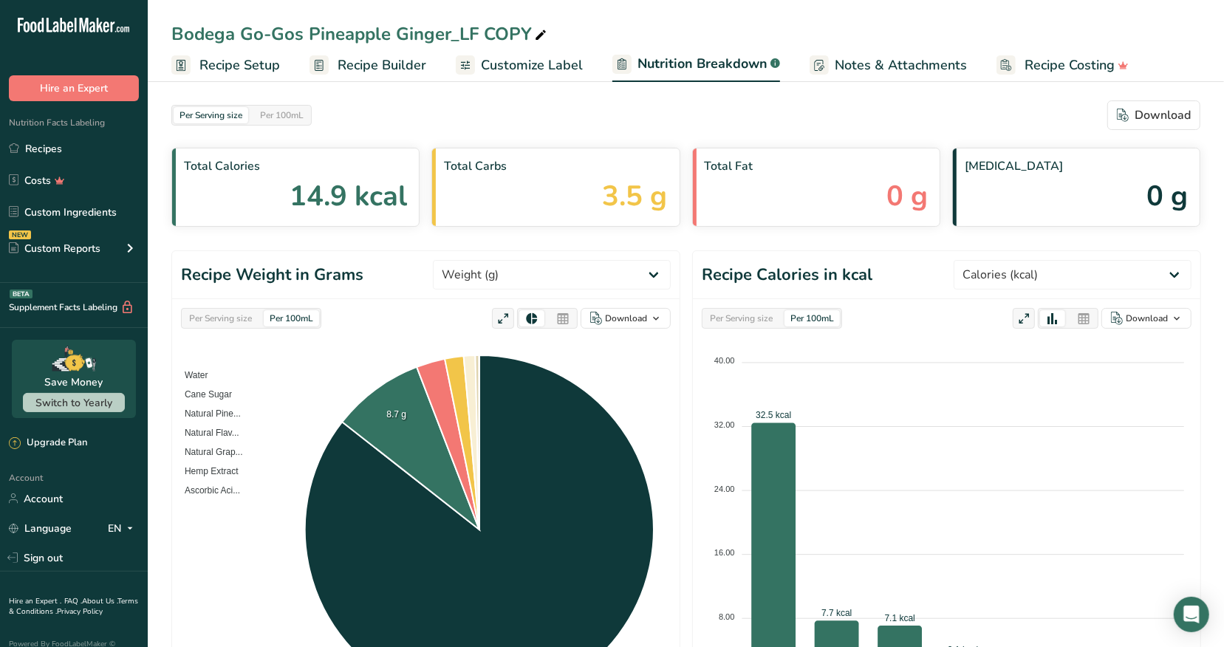
click at [536, 59] on span "Customize Label" at bounding box center [532, 65] width 102 height 20
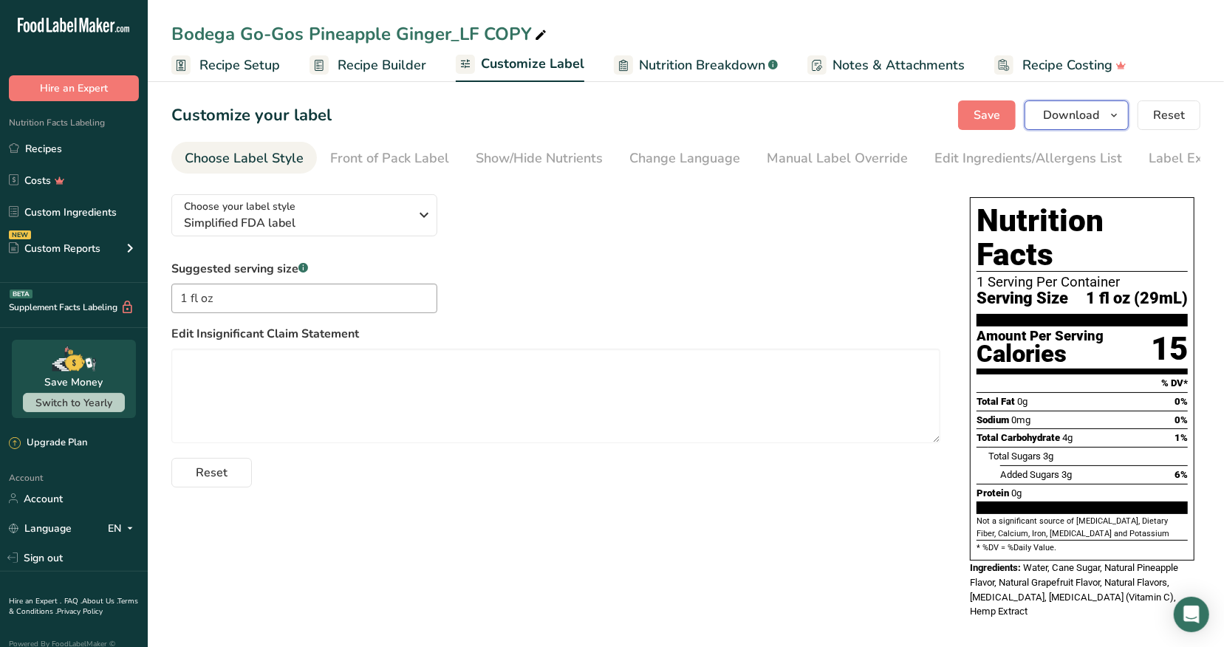
click at [1107, 115] on span "button" at bounding box center [1114, 115] width 18 height 18
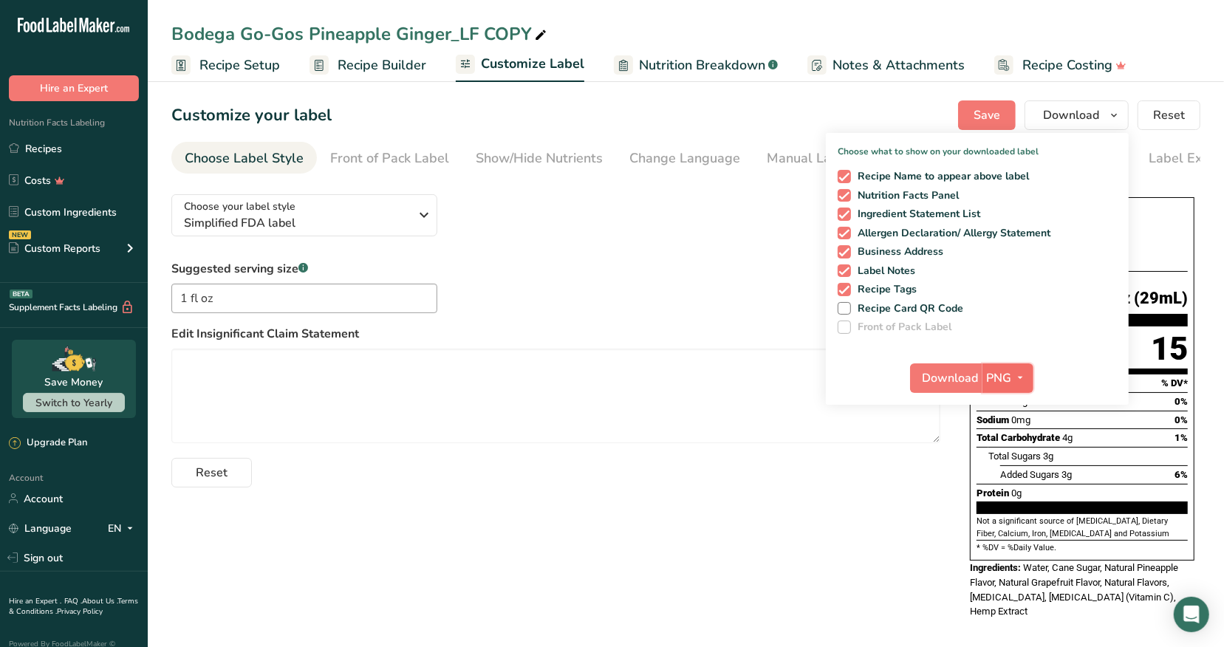
click at [1006, 384] on span "PNG" at bounding box center [999, 378] width 25 height 18
click at [1007, 411] on link "PNG" at bounding box center [1010, 408] width 47 height 24
click at [951, 372] on span "Download" at bounding box center [951, 378] width 56 height 18
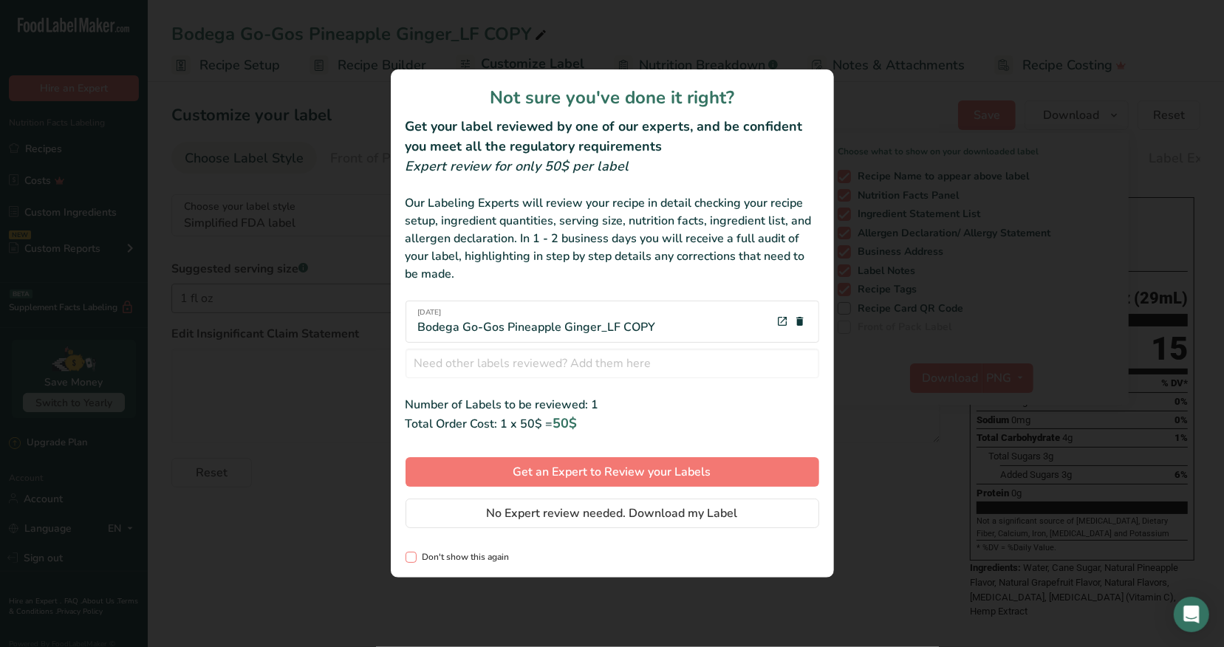
click at [407, 562] on span "review labels modal" at bounding box center [411, 557] width 11 height 11
click at [407, 562] on input "Don't show this again" at bounding box center [411, 558] width 10 height 10
checkbox input "true"
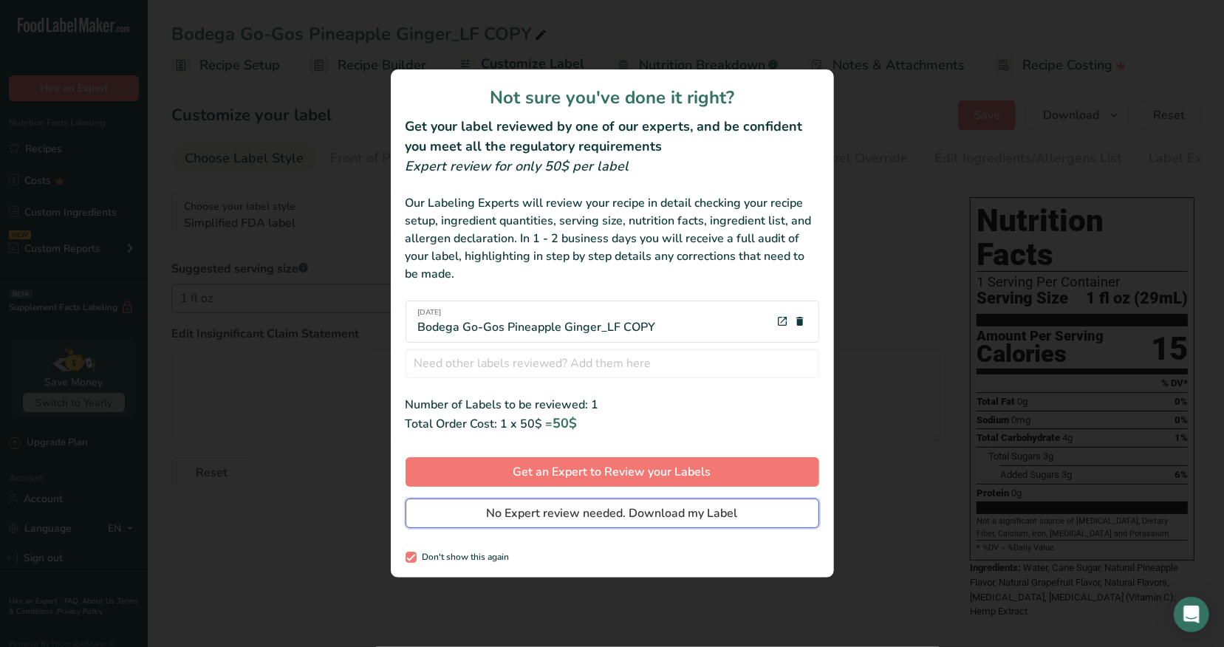
click at [474, 521] on button "No Expert review needed. Download my Label" at bounding box center [613, 514] width 414 height 30
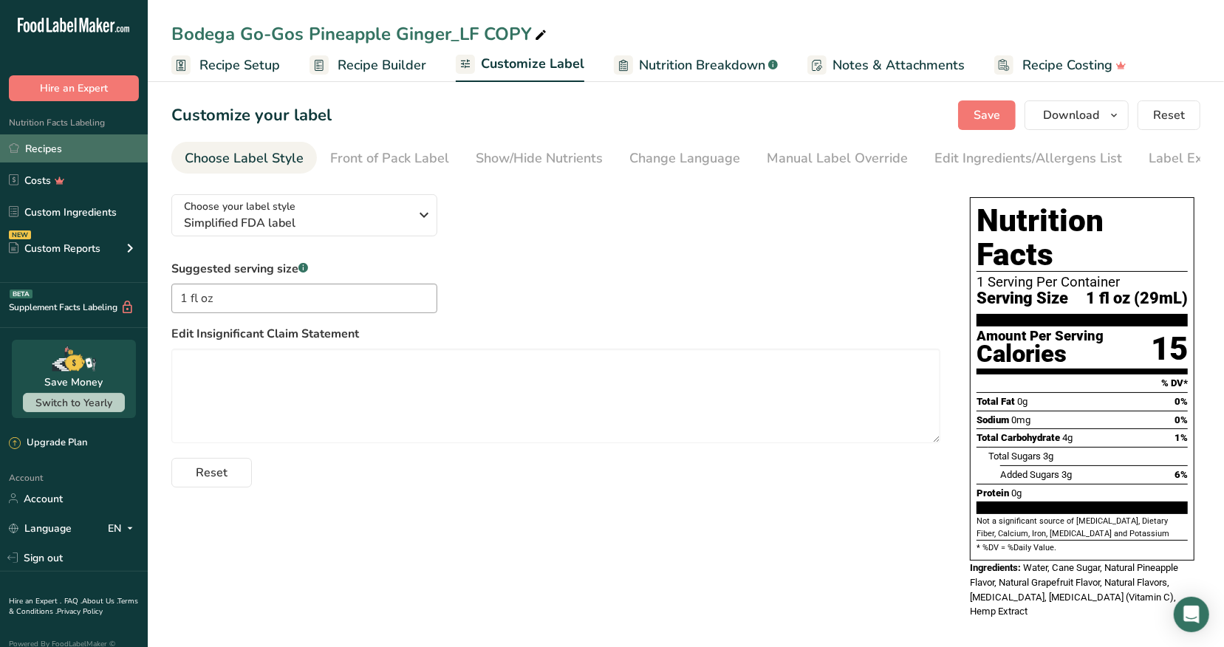
click at [31, 150] on link "Recipes" at bounding box center [74, 148] width 148 height 28
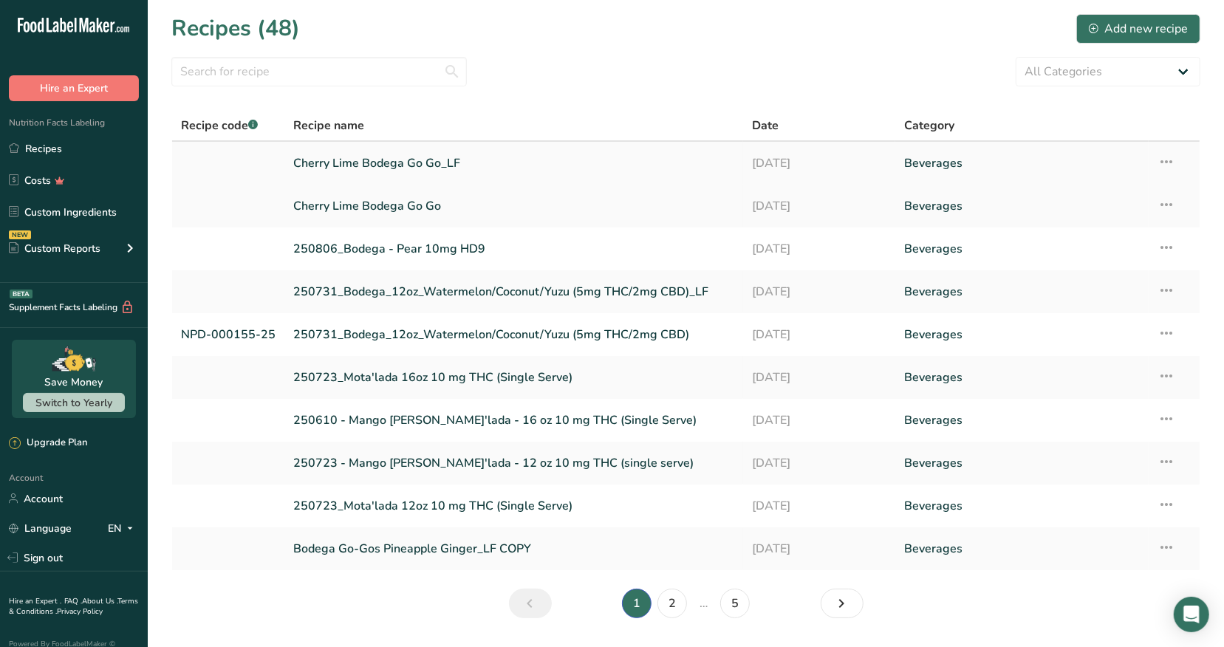
click at [421, 162] on link "Cherry Lime Bodega Go Go_LF" at bounding box center [513, 163] width 441 height 31
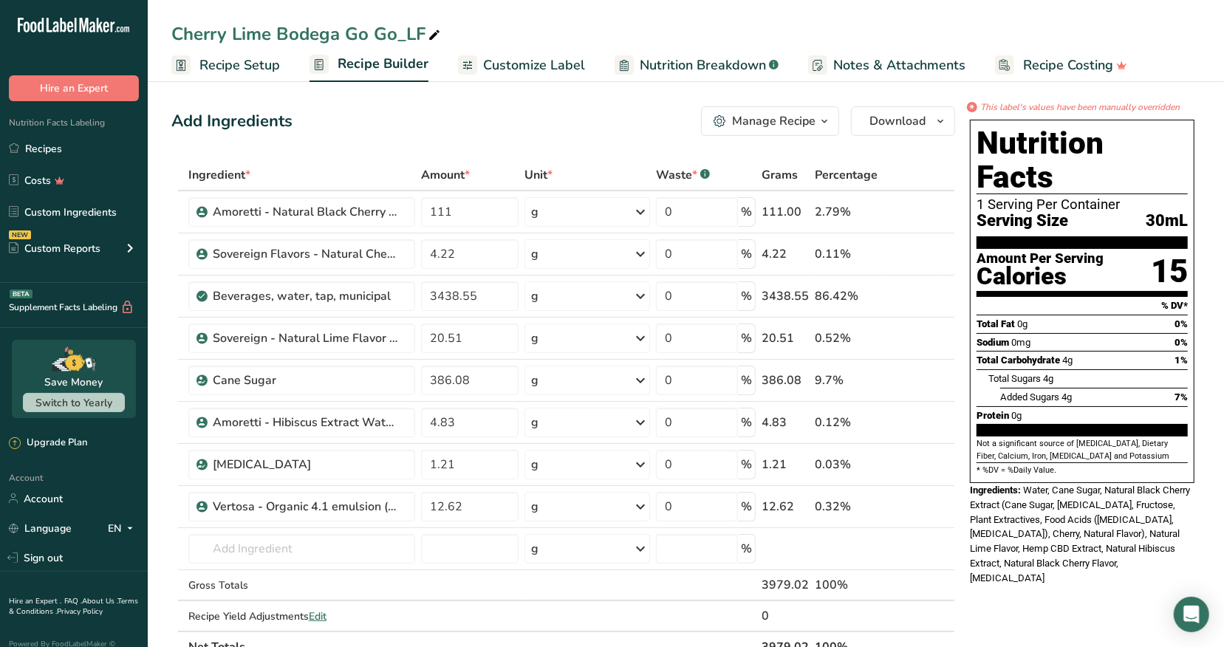
click at [541, 64] on span "Customize Label" at bounding box center [534, 65] width 102 height 20
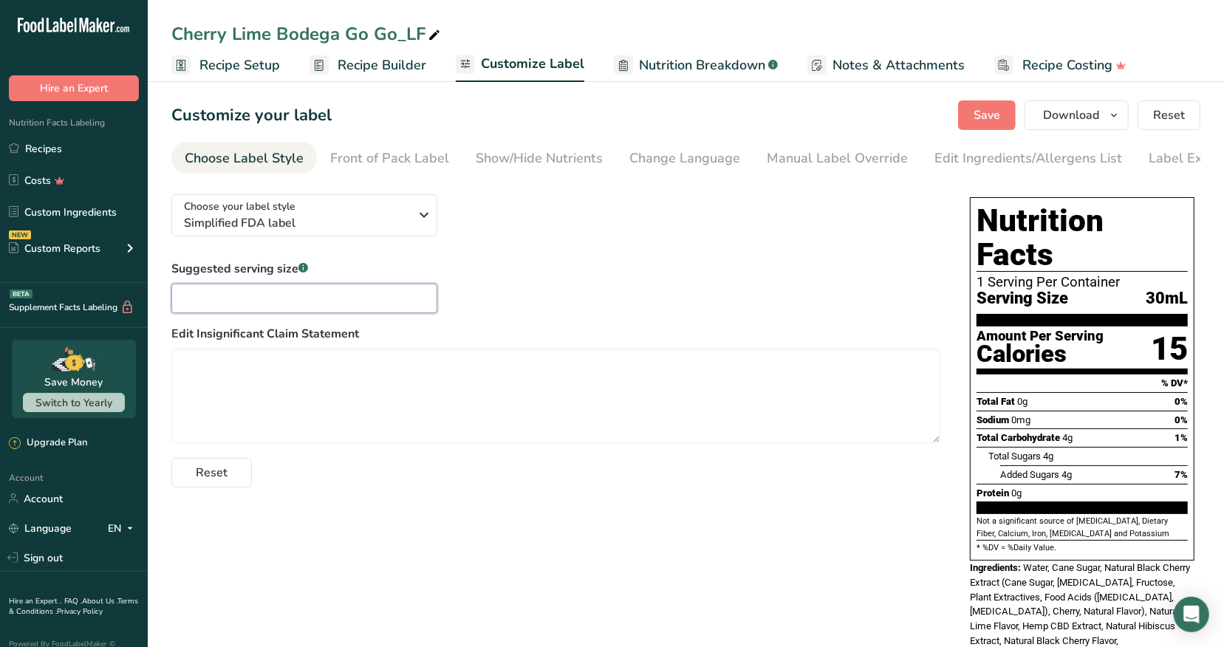
click at [390, 301] on input "text" at bounding box center [304, 299] width 266 height 30
type input "1 fl oz"
click at [834, 167] on div "Manual Label Override" at bounding box center [837, 159] width 141 height 20
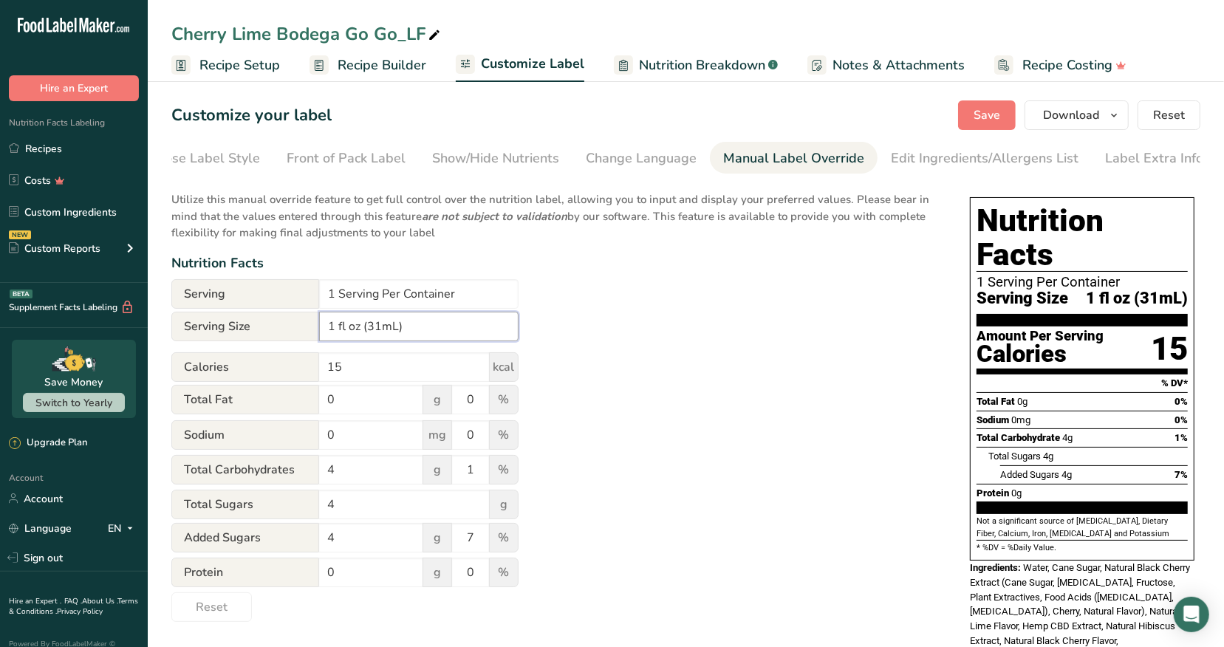
click at [378, 331] on input "1 fl oz (31mL)" at bounding box center [419, 327] width 200 height 30
type input "1 fl oz (30mL)"
click at [978, 115] on span "Save" at bounding box center [987, 115] width 27 height 18
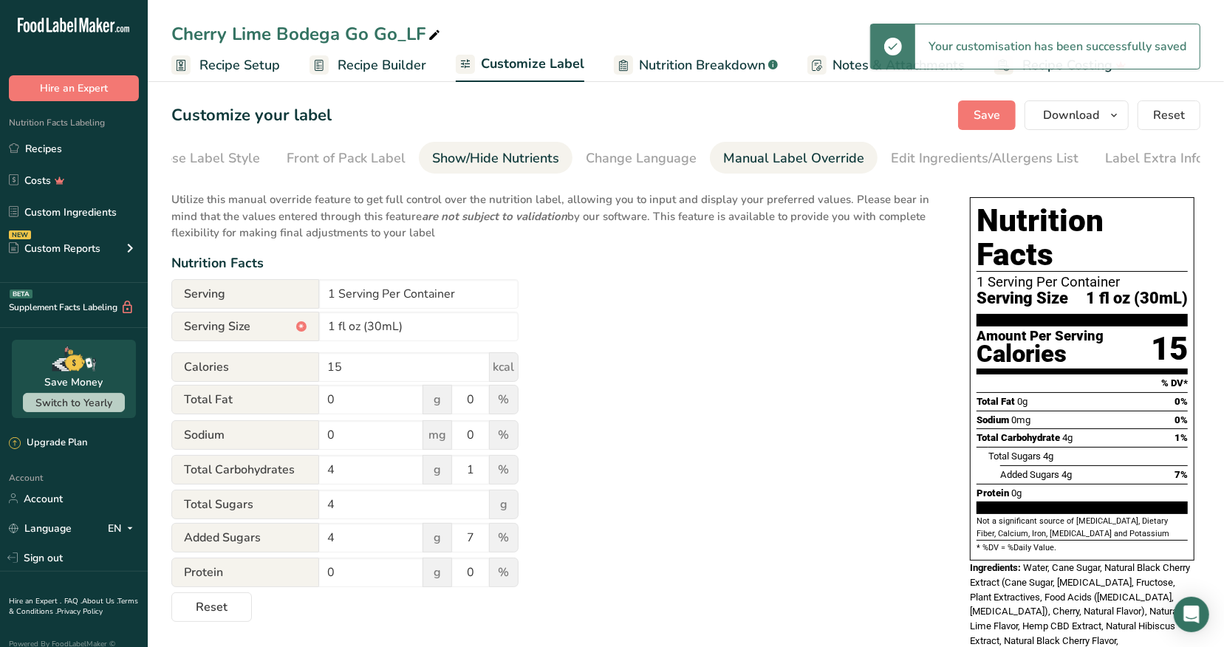
click at [497, 161] on div "Show/Hide Nutrients" at bounding box center [495, 159] width 127 height 20
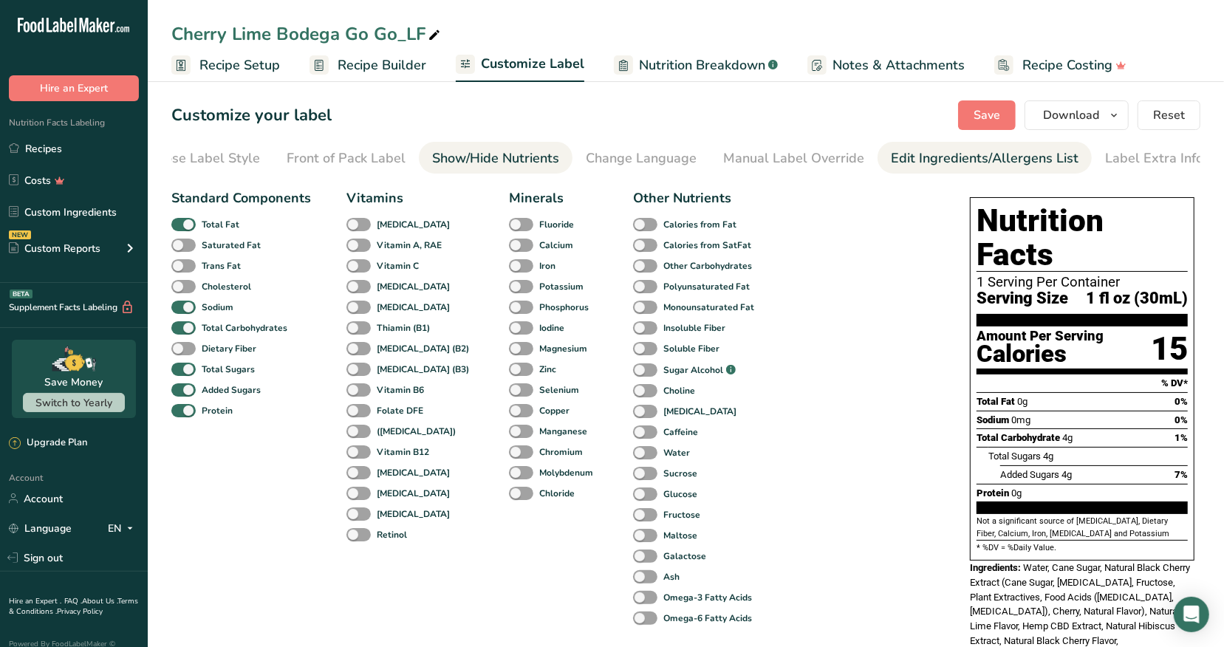
click at [994, 157] on div "Edit Ingredients/Allergens List" at bounding box center [985, 159] width 188 height 20
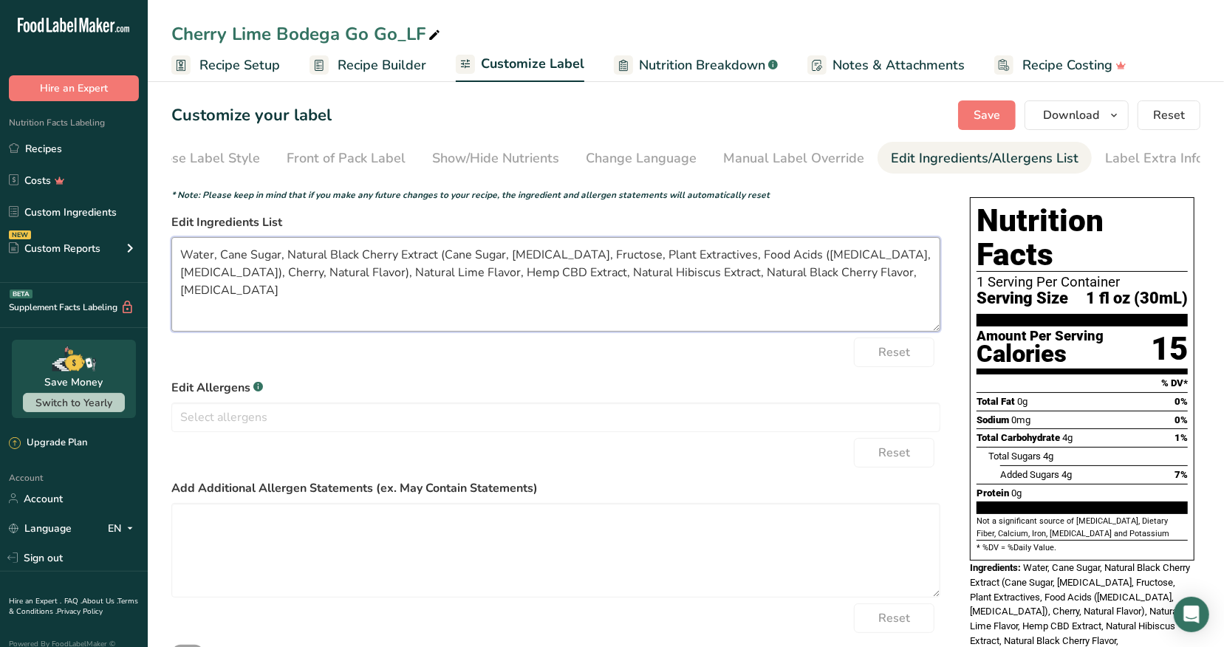
drag, startPoint x: 901, startPoint y: 281, endPoint x: 187, endPoint y: 255, distance: 714.3
click at [185, 255] on textarea "Water, Cane Sugar, Natural Black Cherry Extract (Cane Sugar, [MEDICAL_DATA], Fr…" at bounding box center [555, 284] width 769 height 95
click at [255, 67] on span "Recipe Setup" at bounding box center [240, 65] width 81 height 20
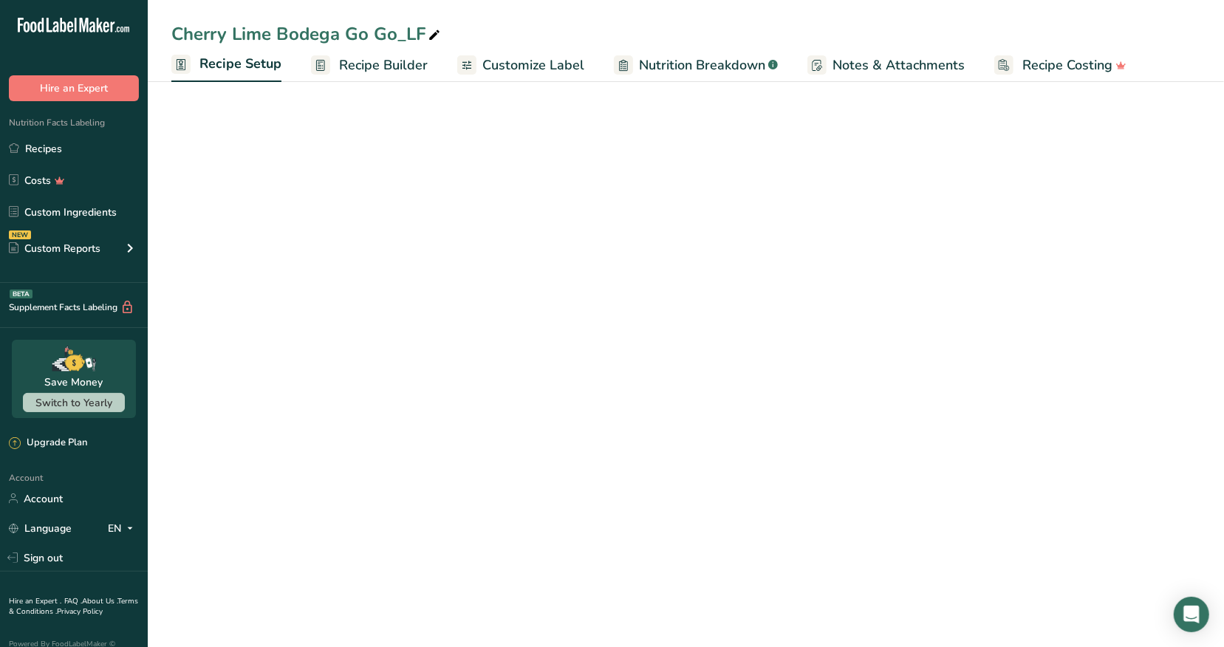
select select "22"
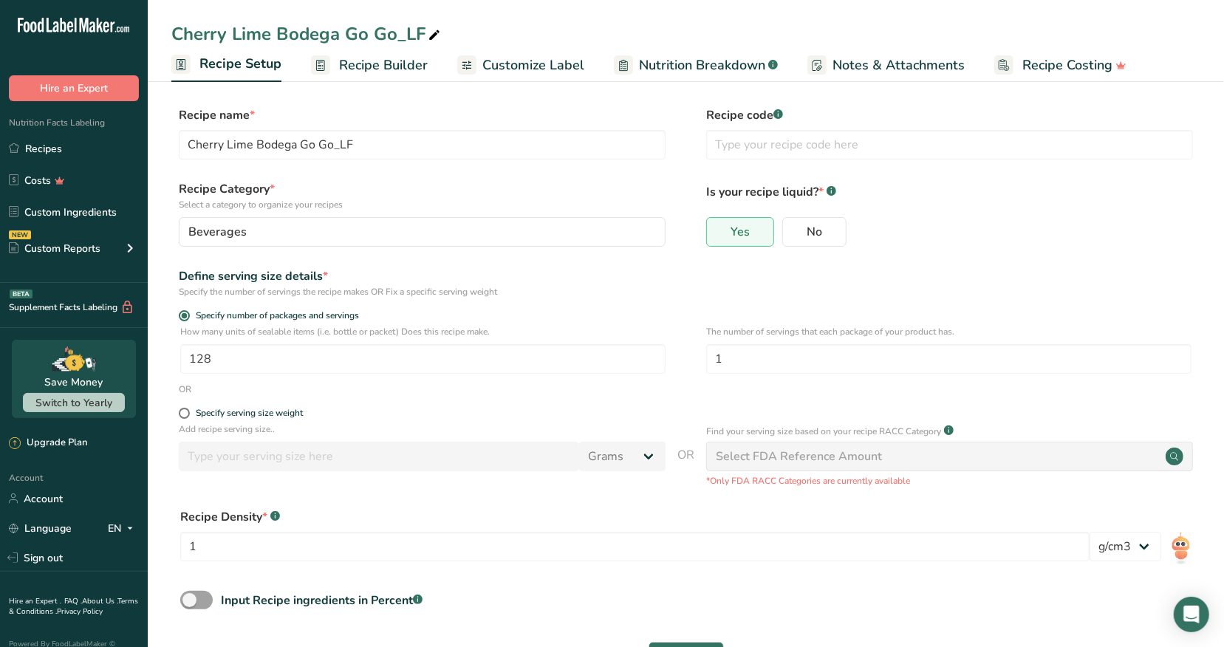
click at [390, 64] on span "Recipe Builder" at bounding box center [383, 65] width 89 height 20
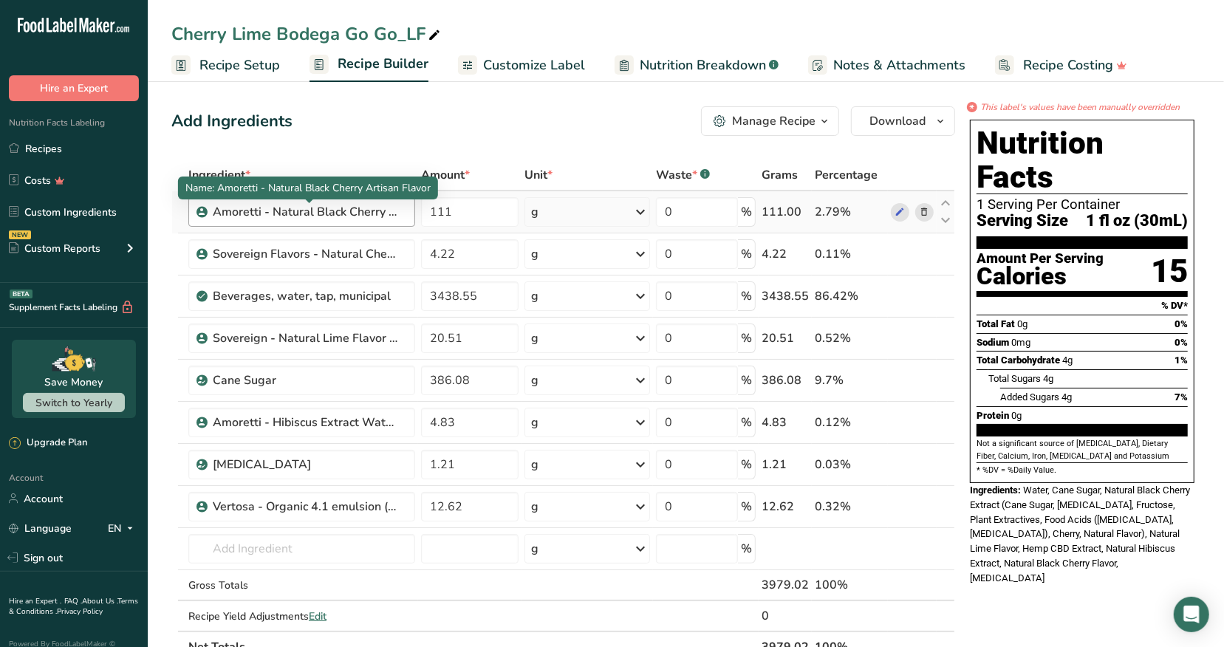
click at [324, 214] on div "Amoretti - Natural Black Cherry Artisan Flavor" at bounding box center [305, 212] width 185 height 18
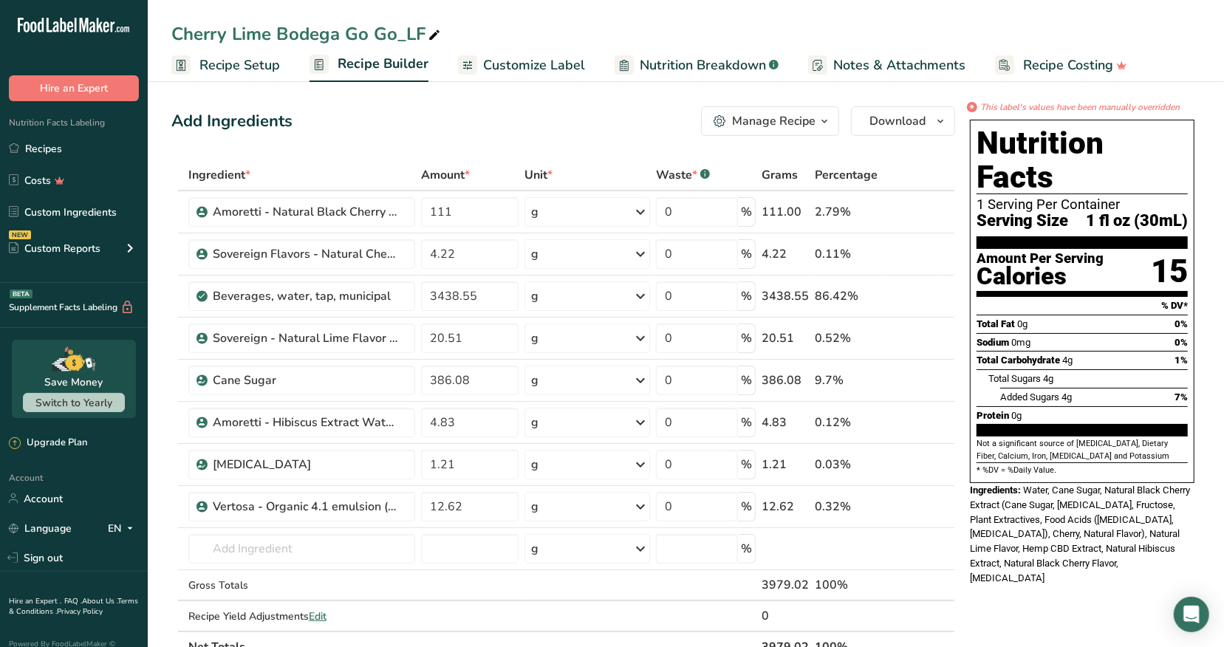
click at [512, 64] on span "Customize Label" at bounding box center [534, 65] width 102 height 20
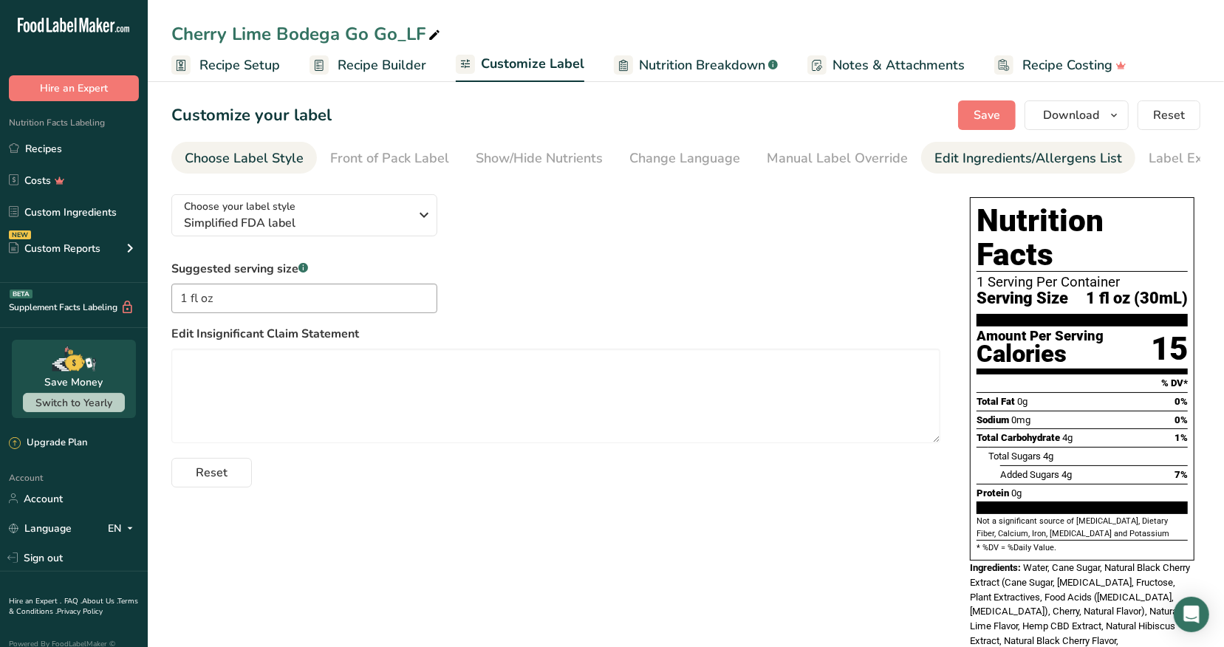
click at [997, 154] on div "Edit Ingredients/Allergens List" at bounding box center [1029, 159] width 188 height 20
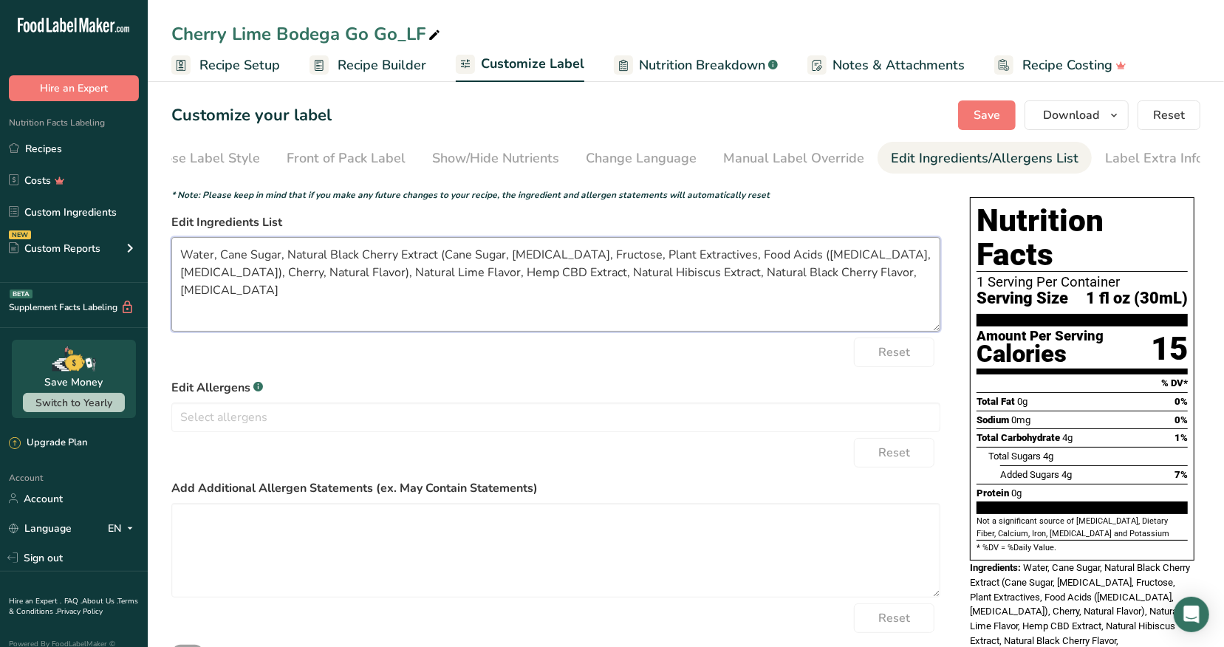
drag, startPoint x: 893, startPoint y: 280, endPoint x: 298, endPoint y: 239, distance: 597.0
click at [298, 239] on textarea "Water, Cane Sugar, Natural Black Cherry Extract (Cane Sugar, [MEDICAL_DATA], Fr…" at bounding box center [555, 284] width 769 height 95
paste textarea ", Natural Lime Flavor, Hemp Extract, Natural Hibiscus Extract, Natural Black Ch…"
type textarea "Water, Cane Sugar, Natural Black Cherry Extract, Natural Lime Flavor, Hemp Extr…"
click at [984, 118] on span "Save" at bounding box center [987, 115] width 27 height 18
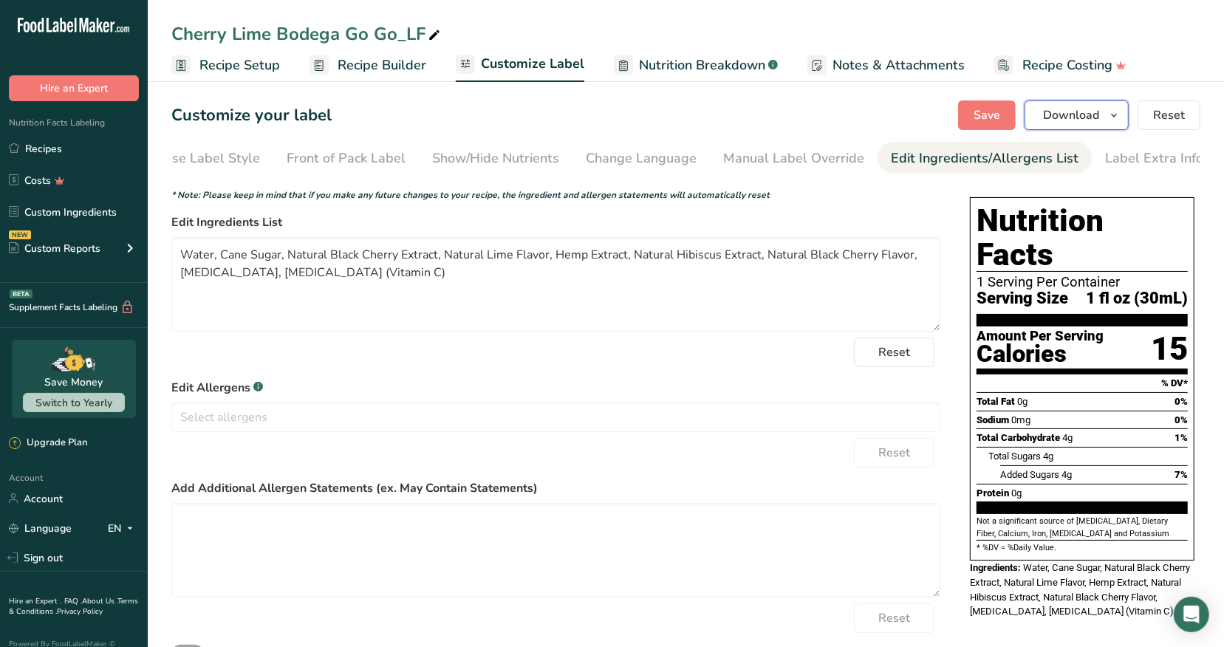
click at [1079, 123] on span "Download" at bounding box center [1071, 115] width 56 height 18
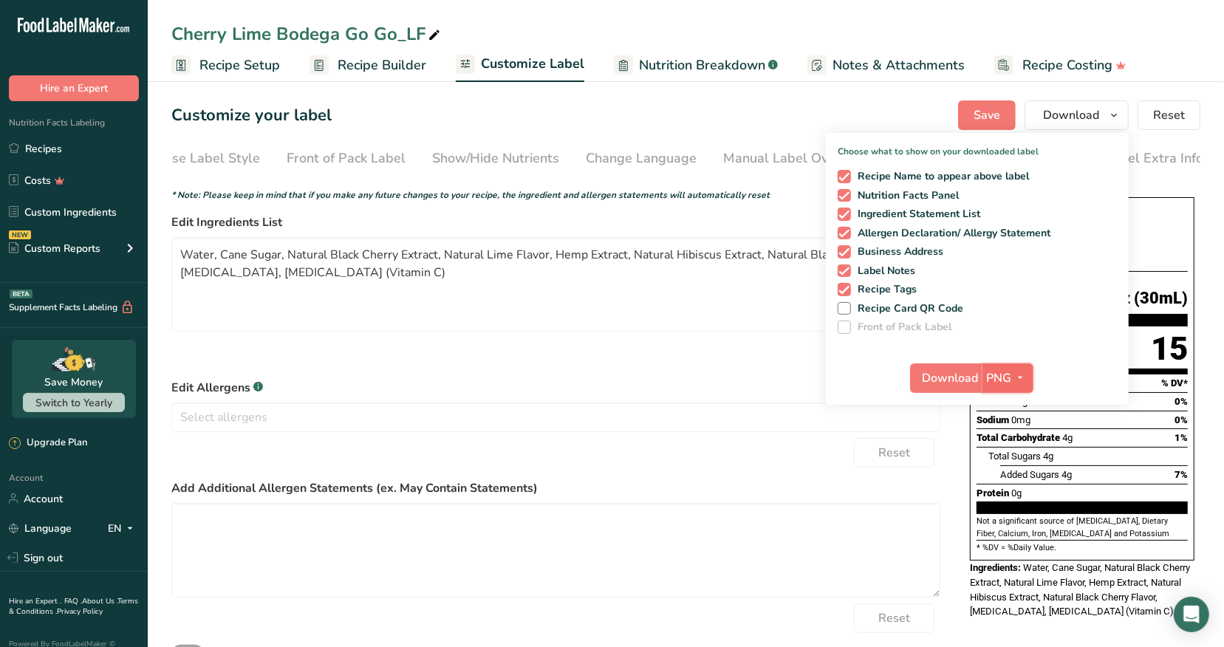
click at [1000, 378] on span "PNG" at bounding box center [999, 378] width 25 height 18
click at [1004, 410] on link "PNG" at bounding box center [1010, 408] width 47 height 24
click at [958, 375] on span "Download" at bounding box center [951, 378] width 56 height 18
